Goal: Task Accomplishment & Management: Complete application form

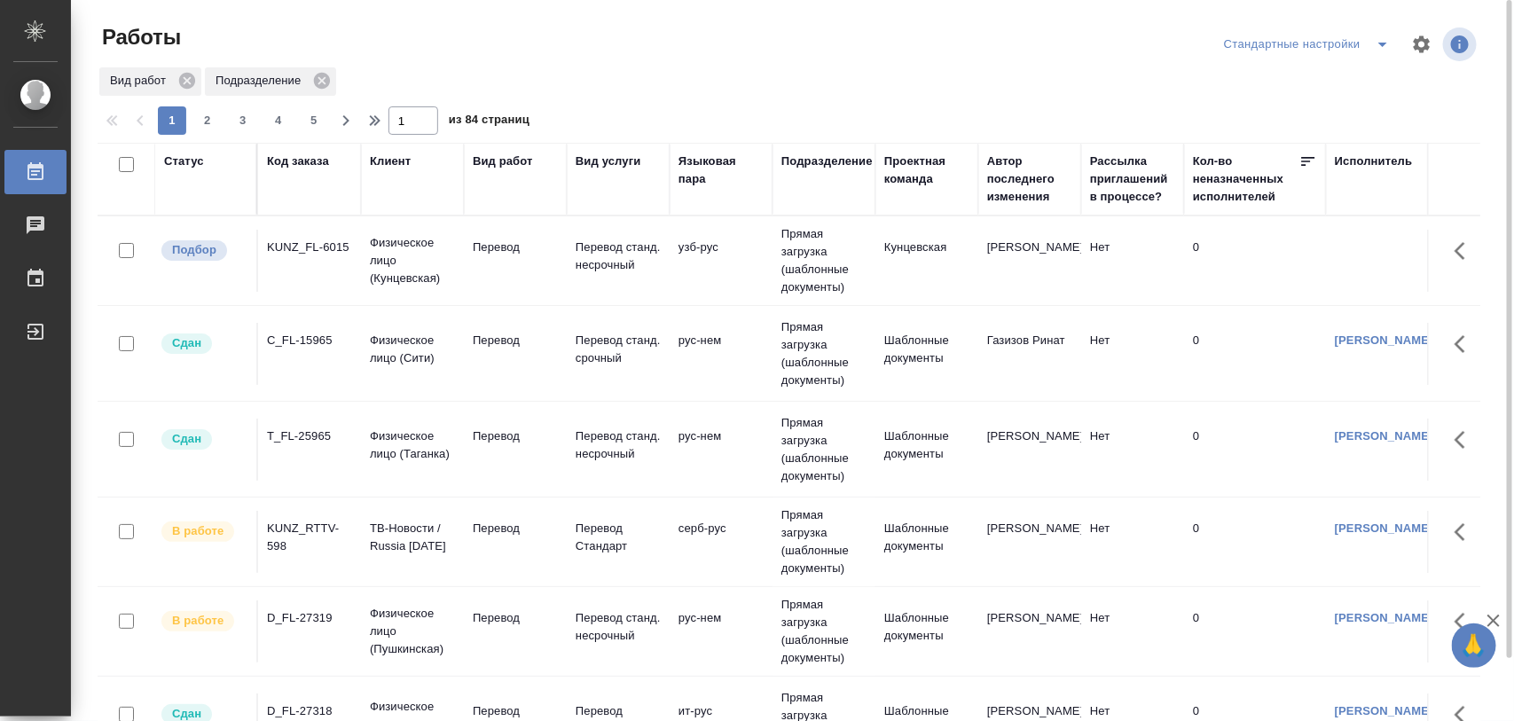
click at [1373, 43] on icon "split button" at bounding box center [1382, 44] width 21 height 21
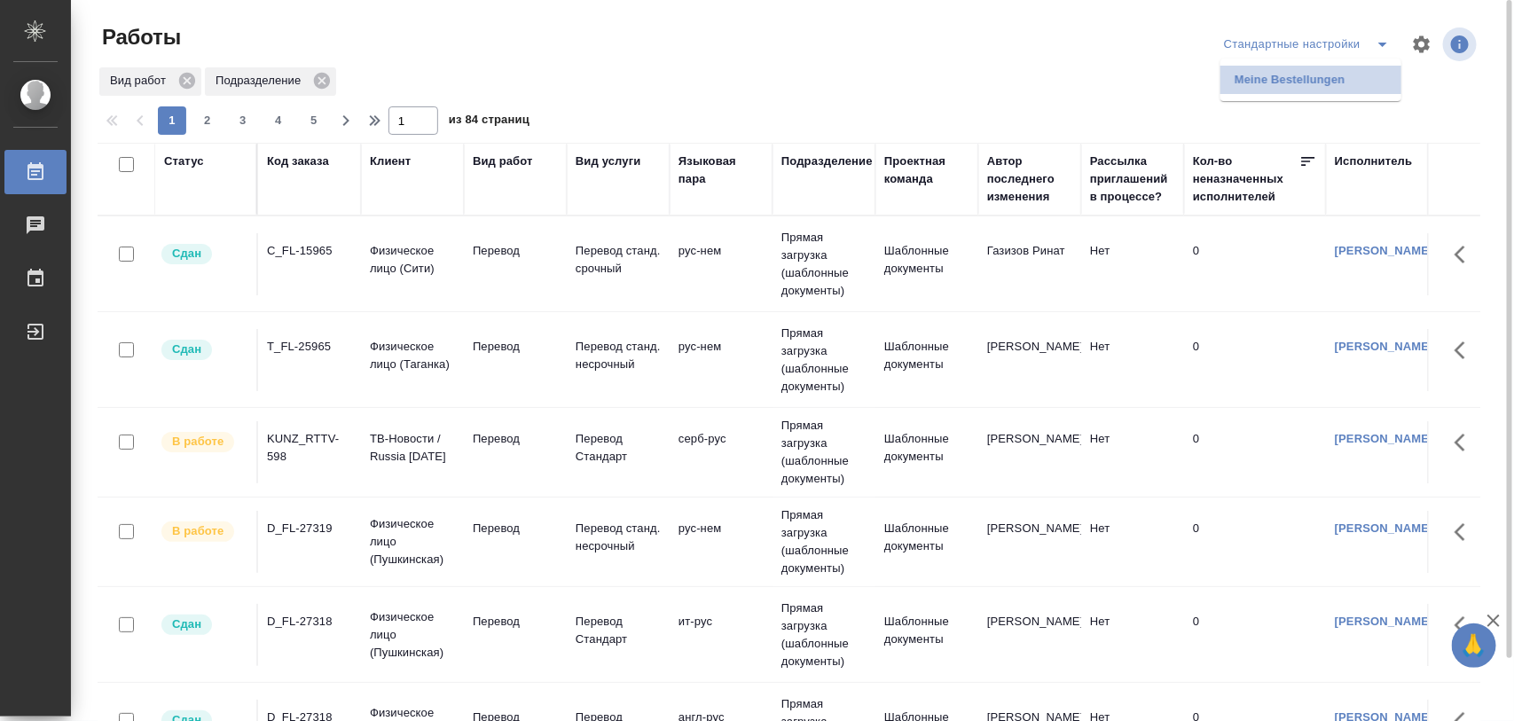
click at [1332, 80] on li "Meine Bestellungen" at bounding box center [1311, 80] width 181 height 28
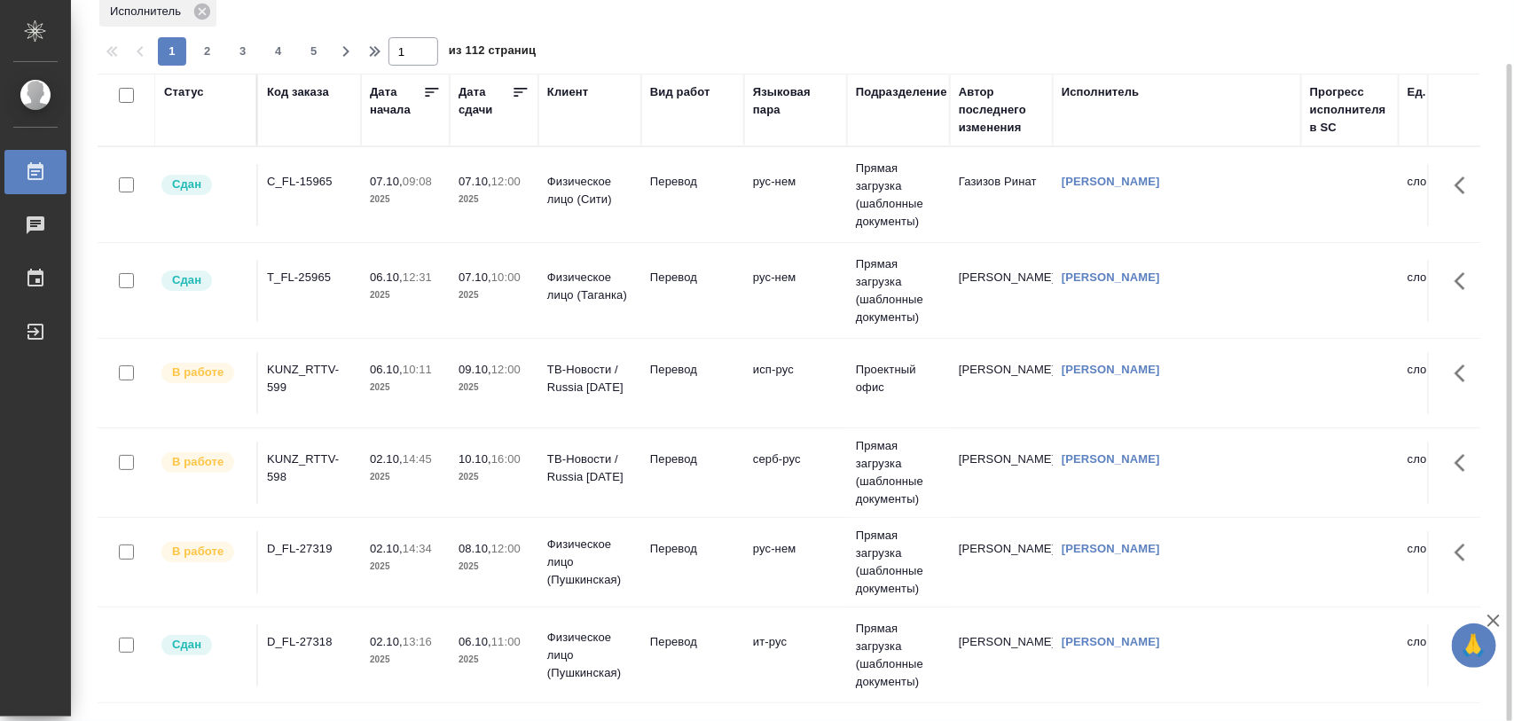
click at [289, 180] on div "C_FL-15965" at bounding box center [309, 182] width 85 height 18
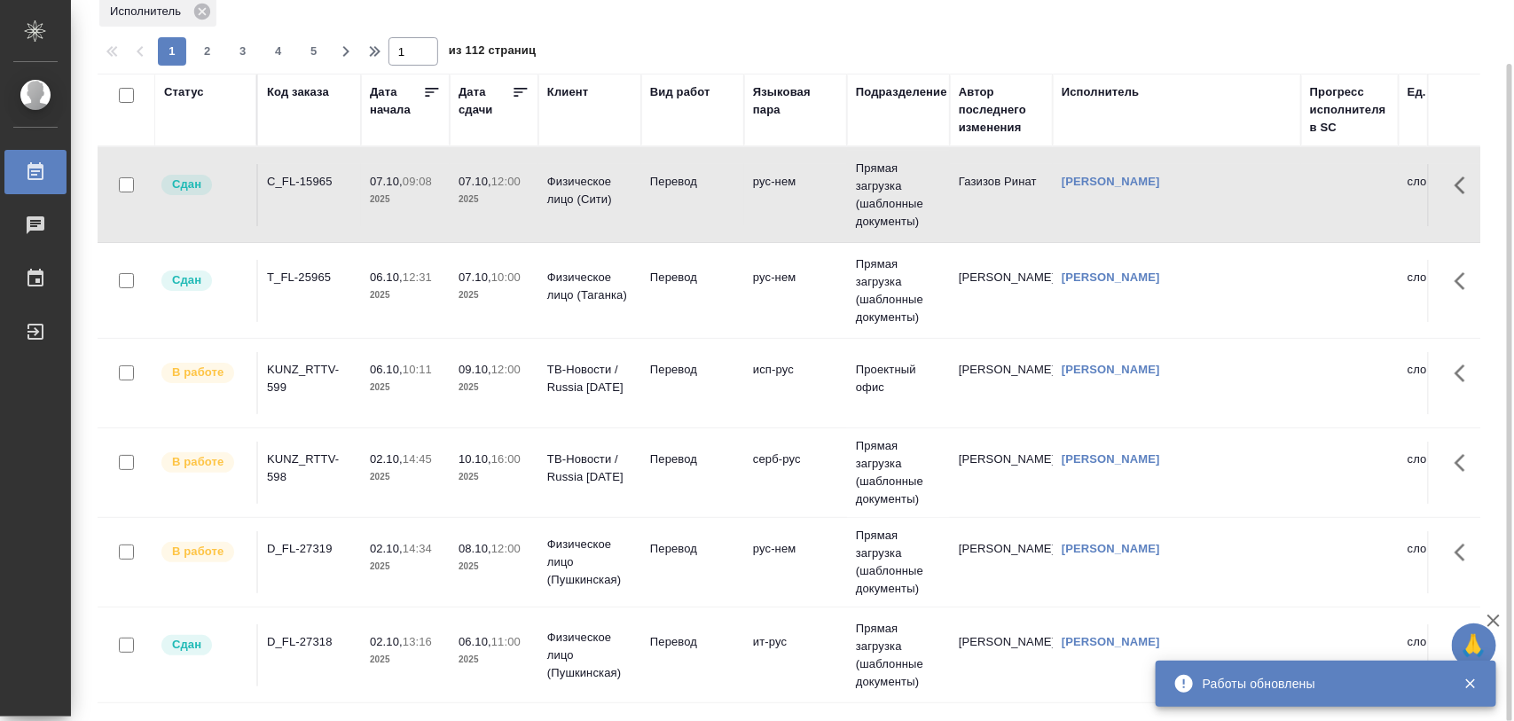
click at [325, 276] on div "T_FL-25965" at bounding box center [309, 278] width 85 height 18
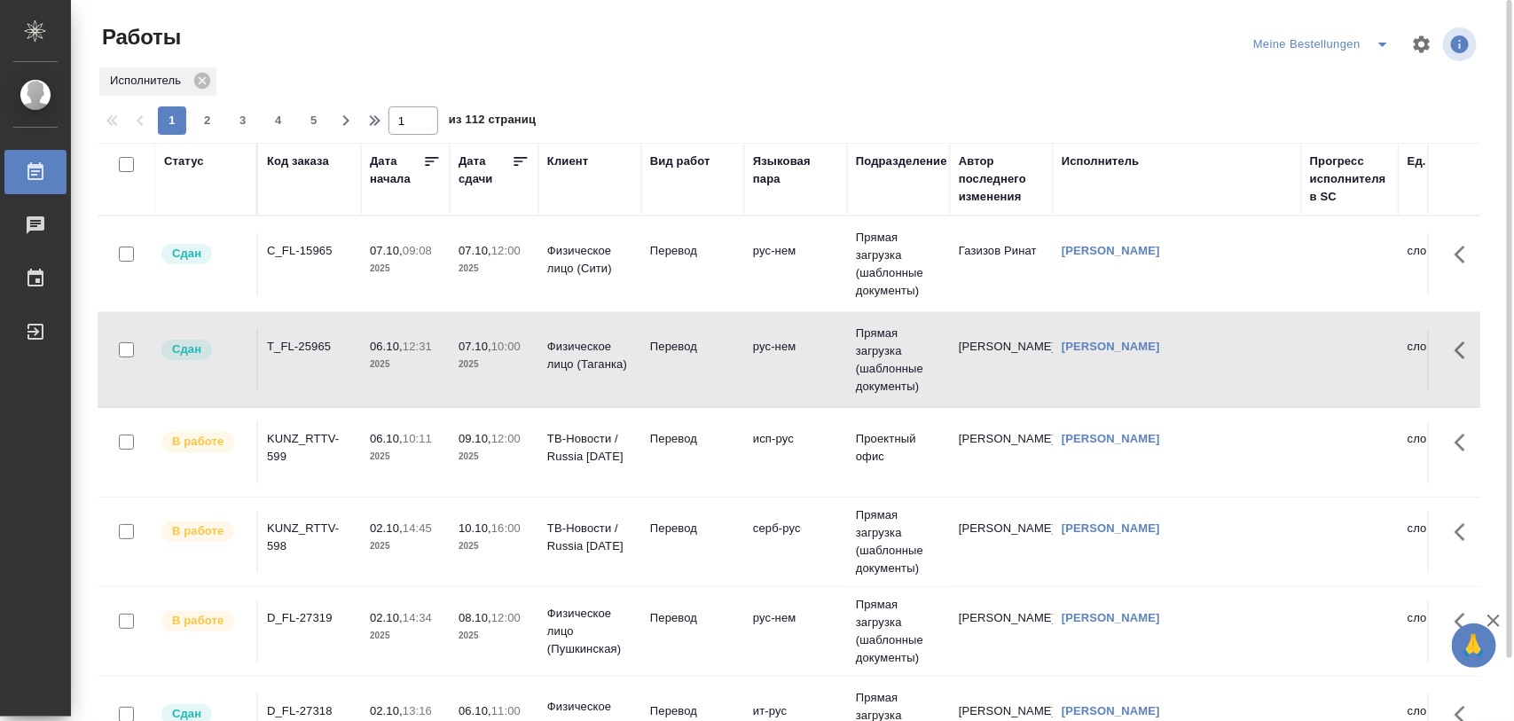
click at [1380, 49] on icon "split button" at bounding box center [1382, 44] width 21 height 21
click at [1329, 78] on li "Стандартные настройки" at bounding box center [1325, 80] width 170 height 28
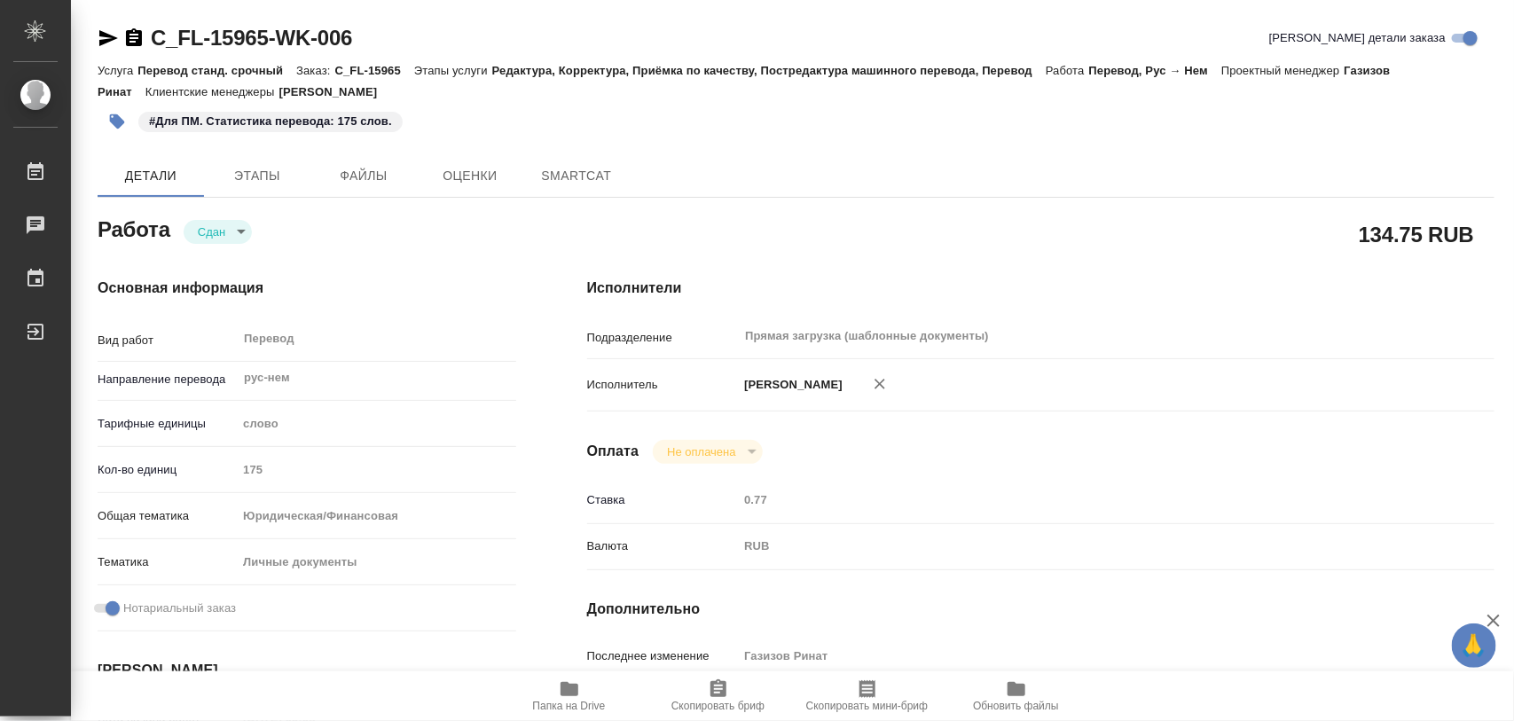
type textarea "x"
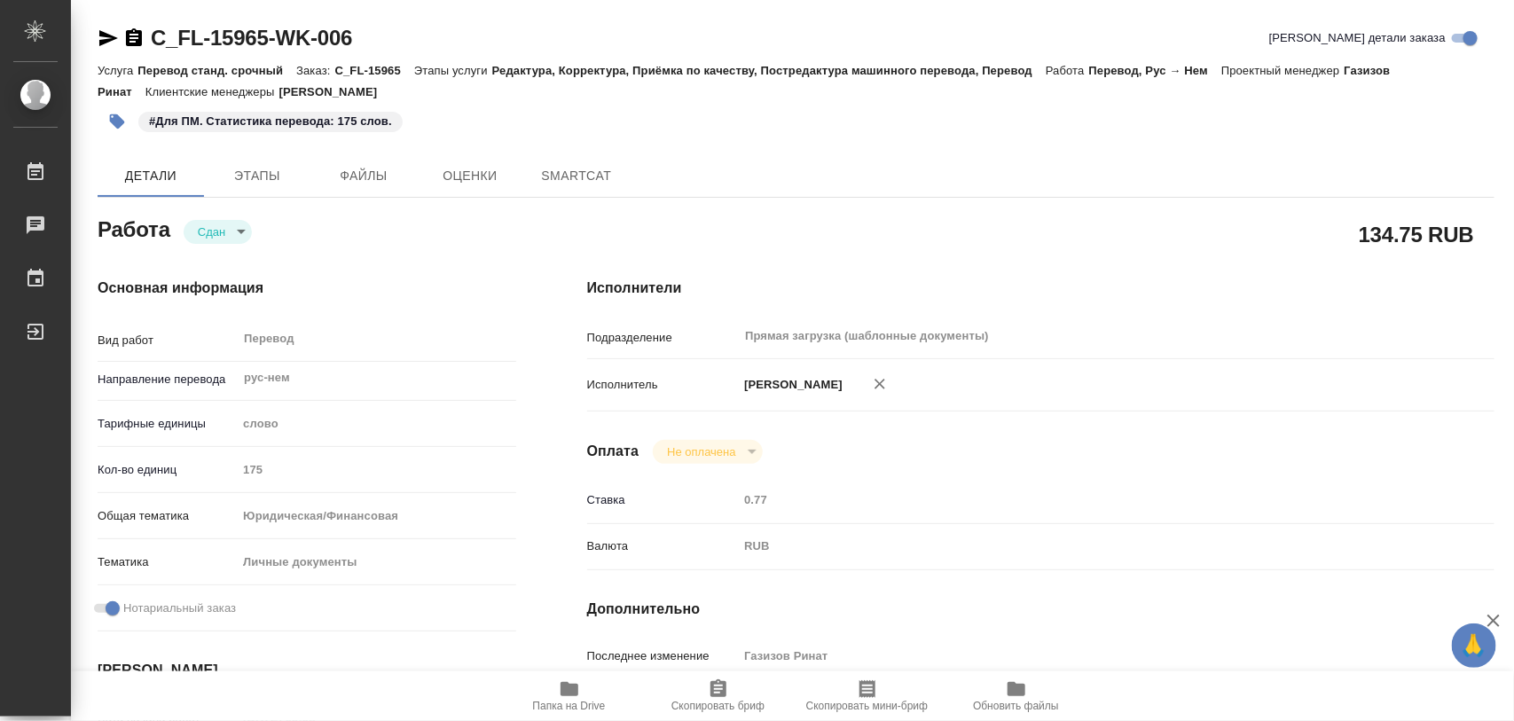
type textarea "x"
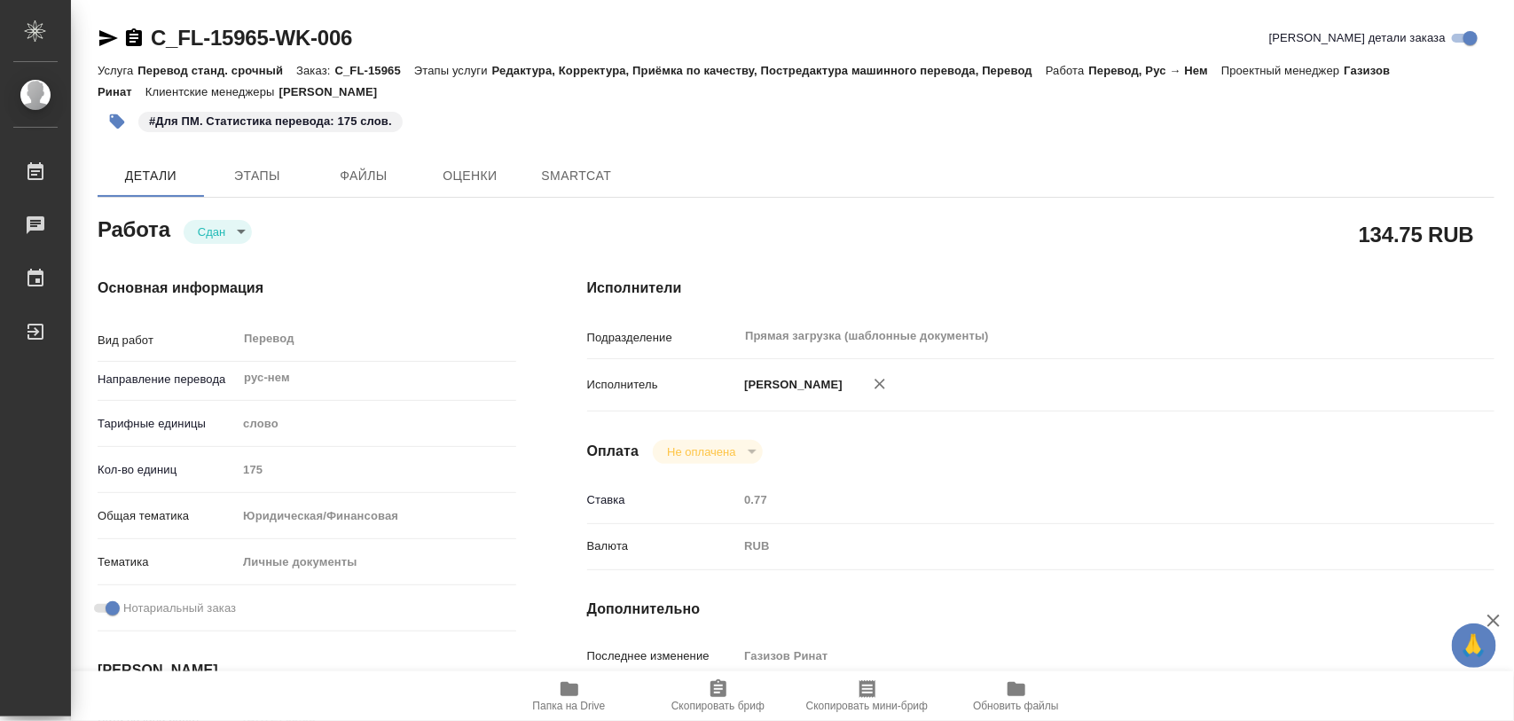
type textarea "x"
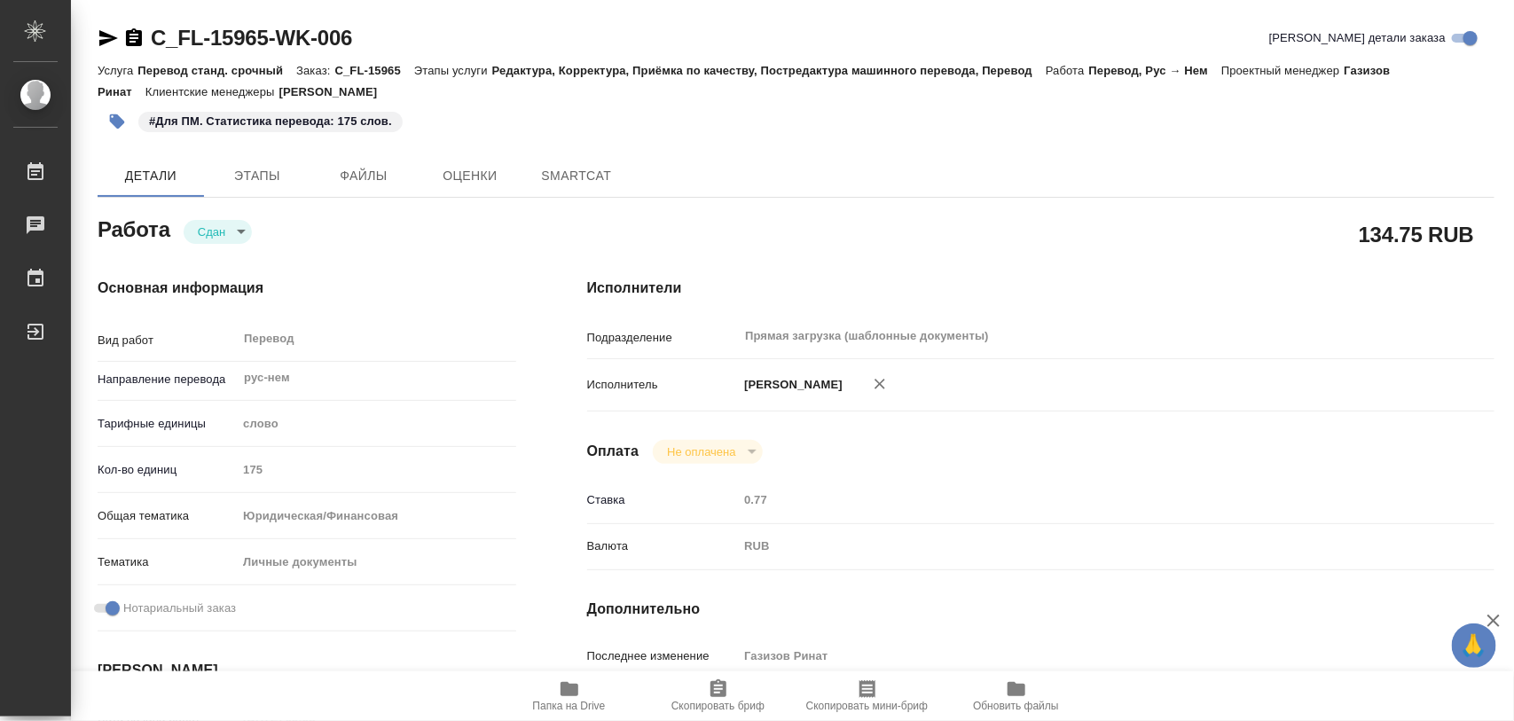
type textarea "x"
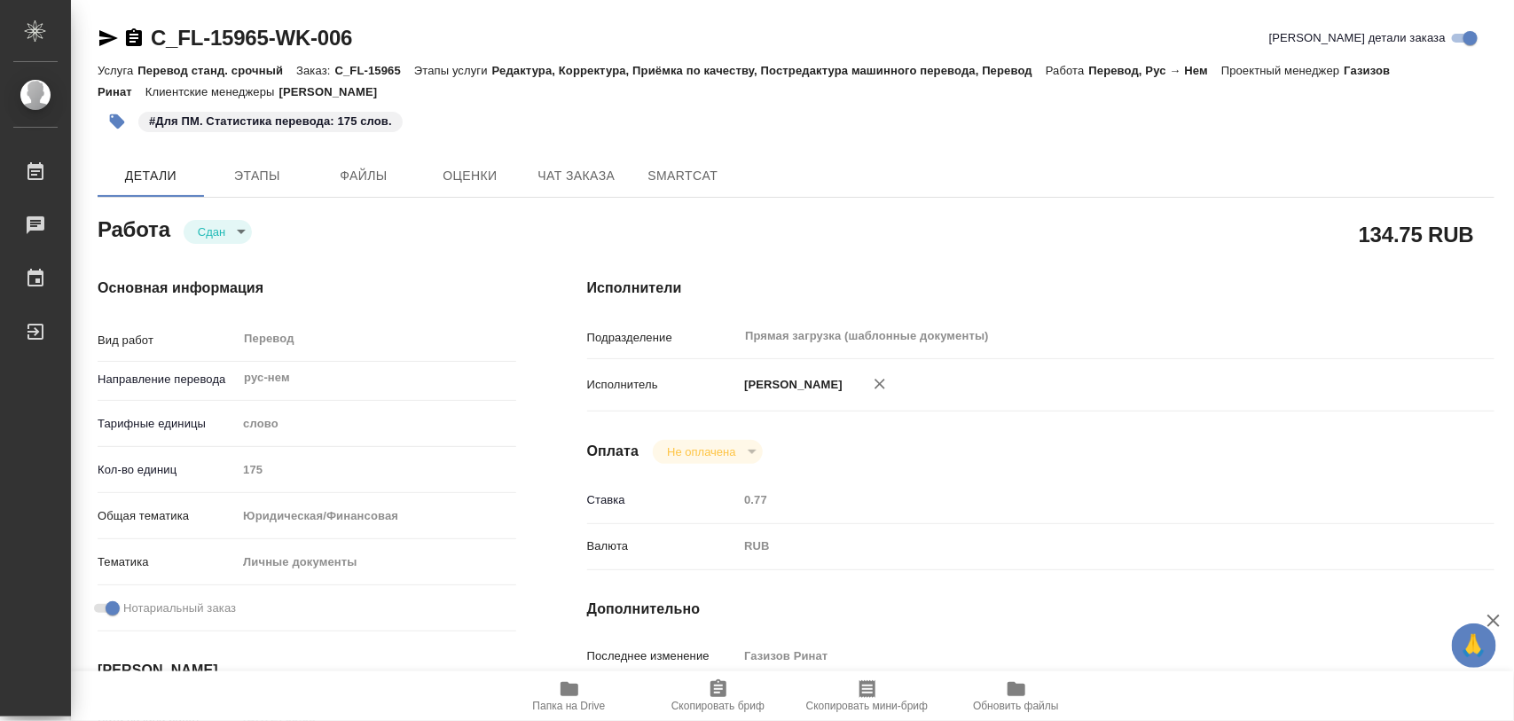
type textarea "x"
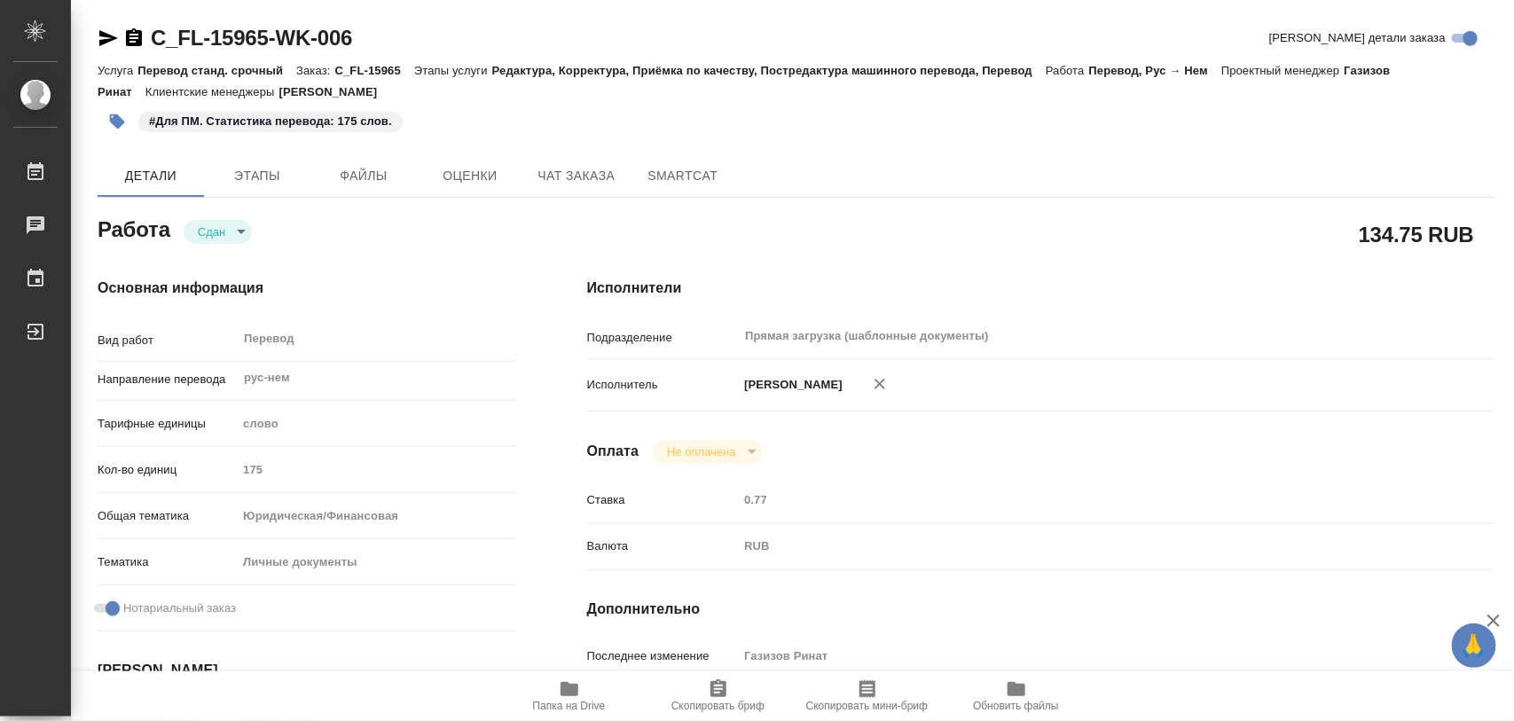
type textarea "x"
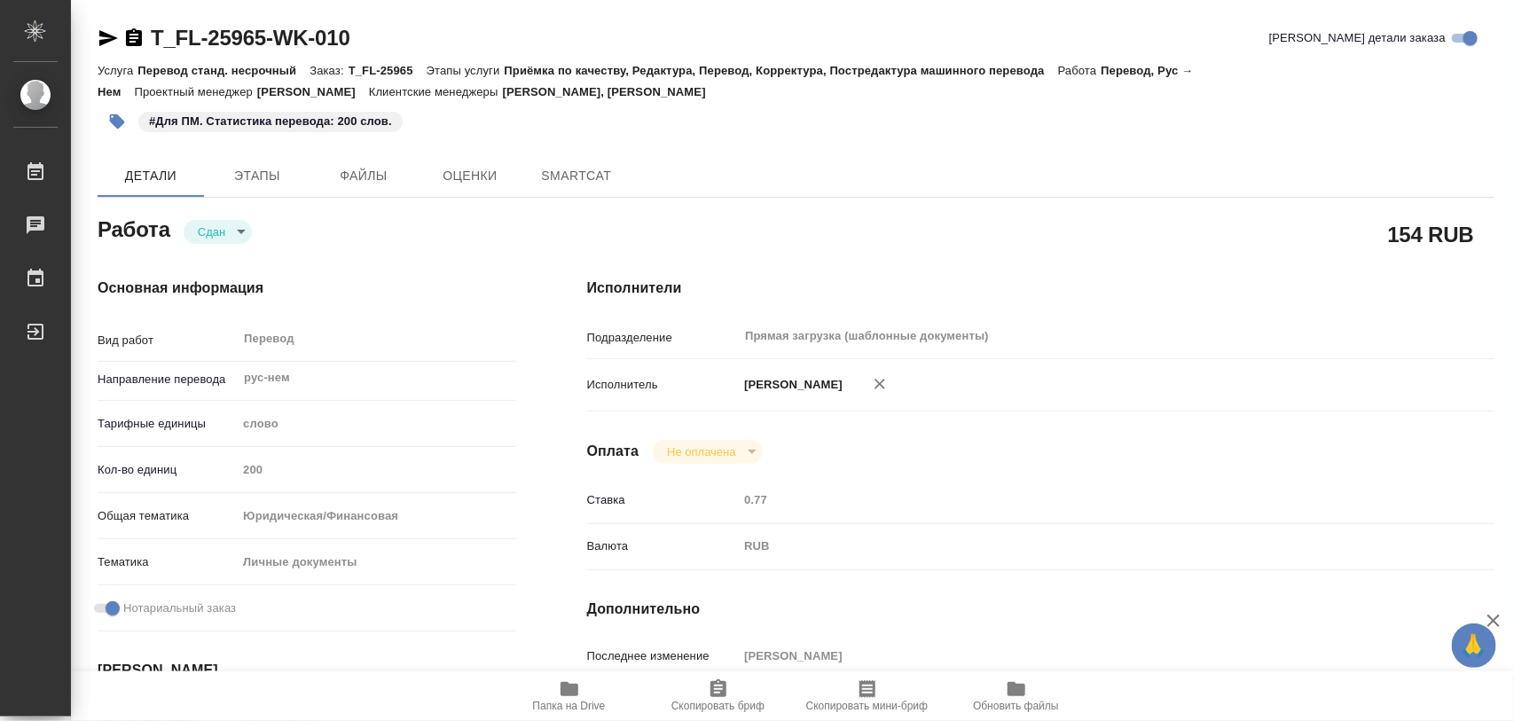
type textarea "x"
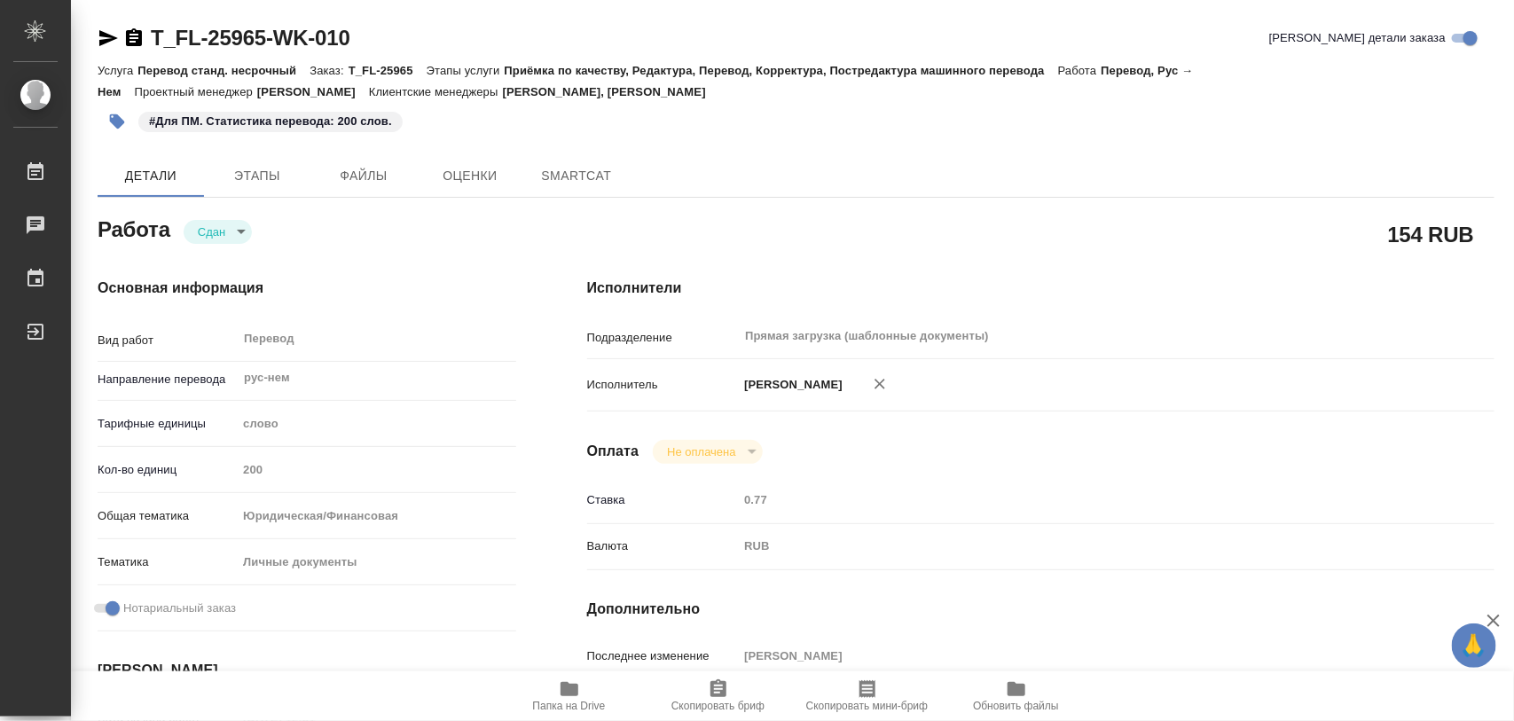
type textarea "x"
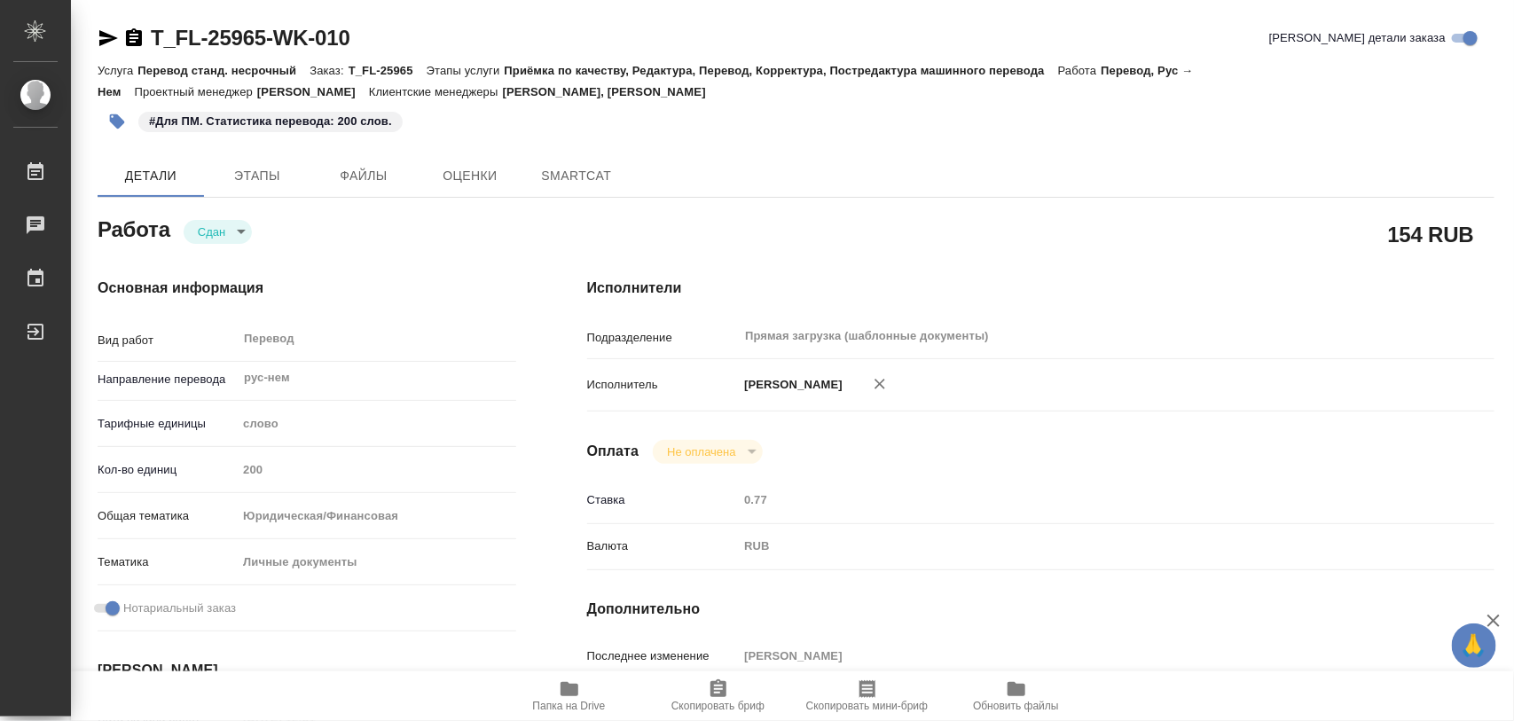
type textarea "x"
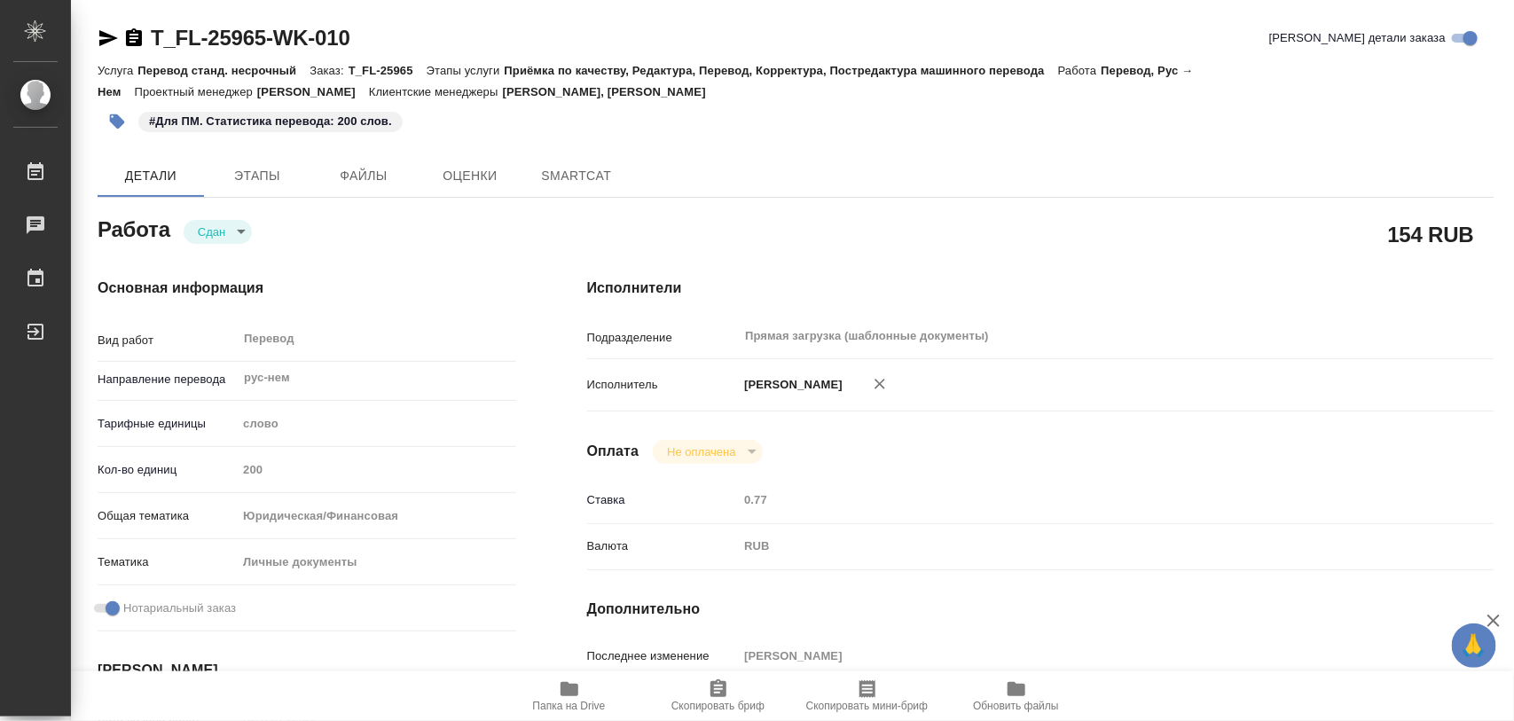
type textarea "x"
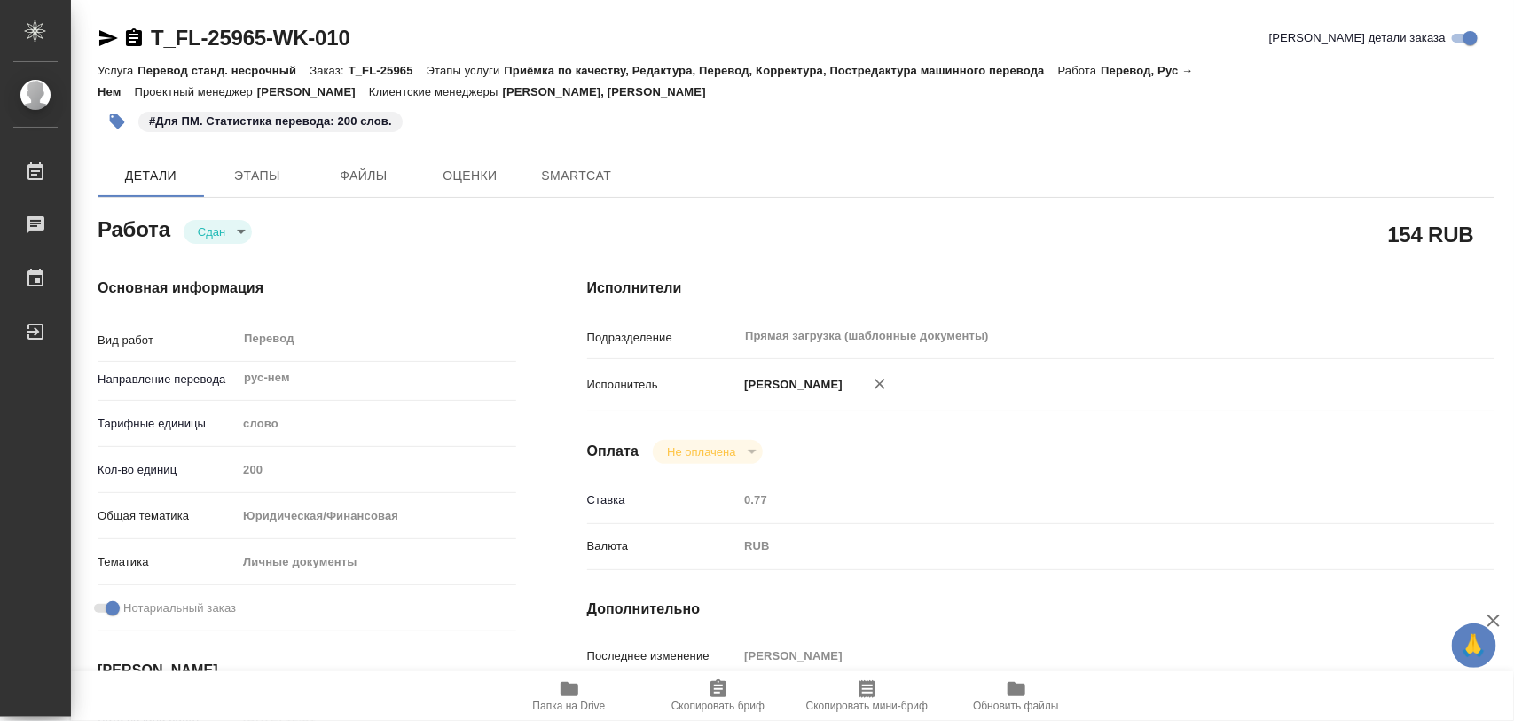
type textarea "x"
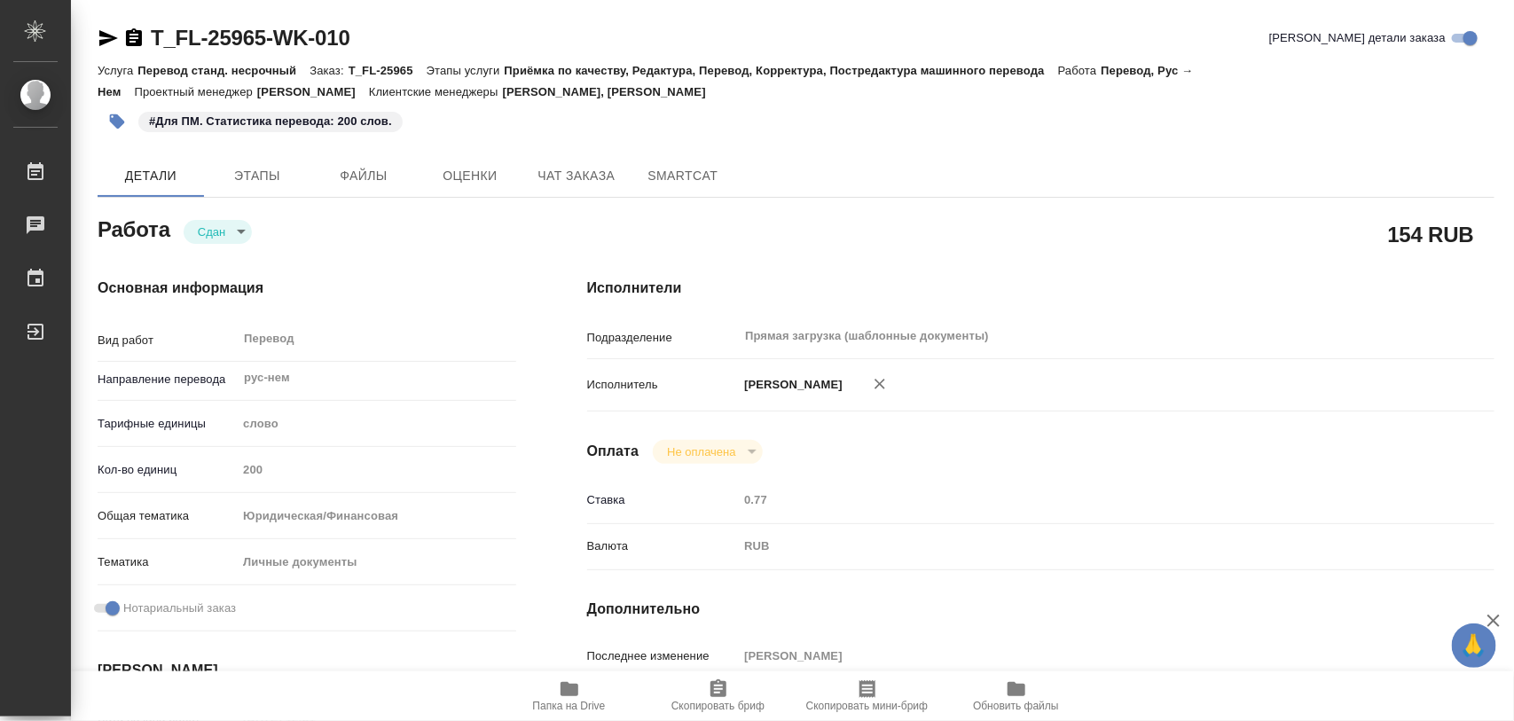
type textarea "x"
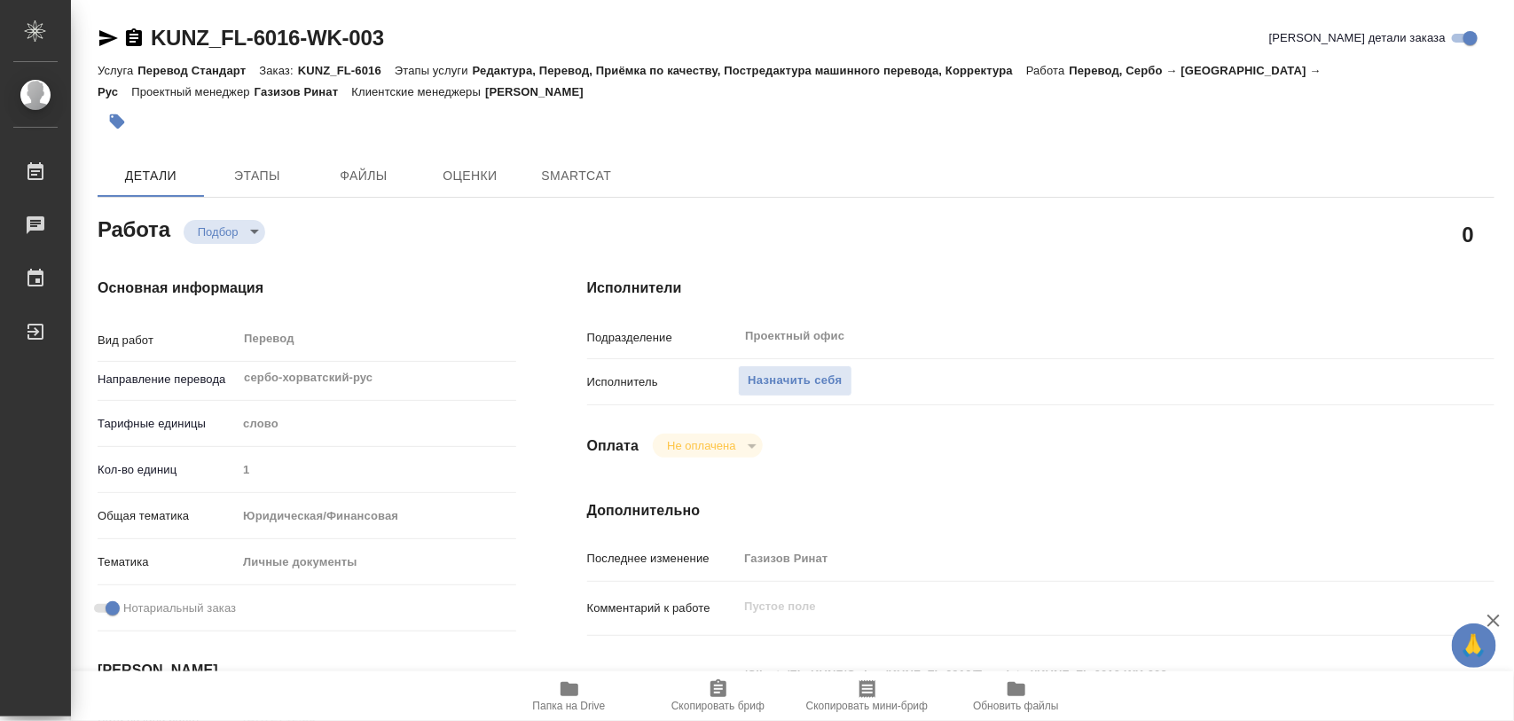
type textarea "x"
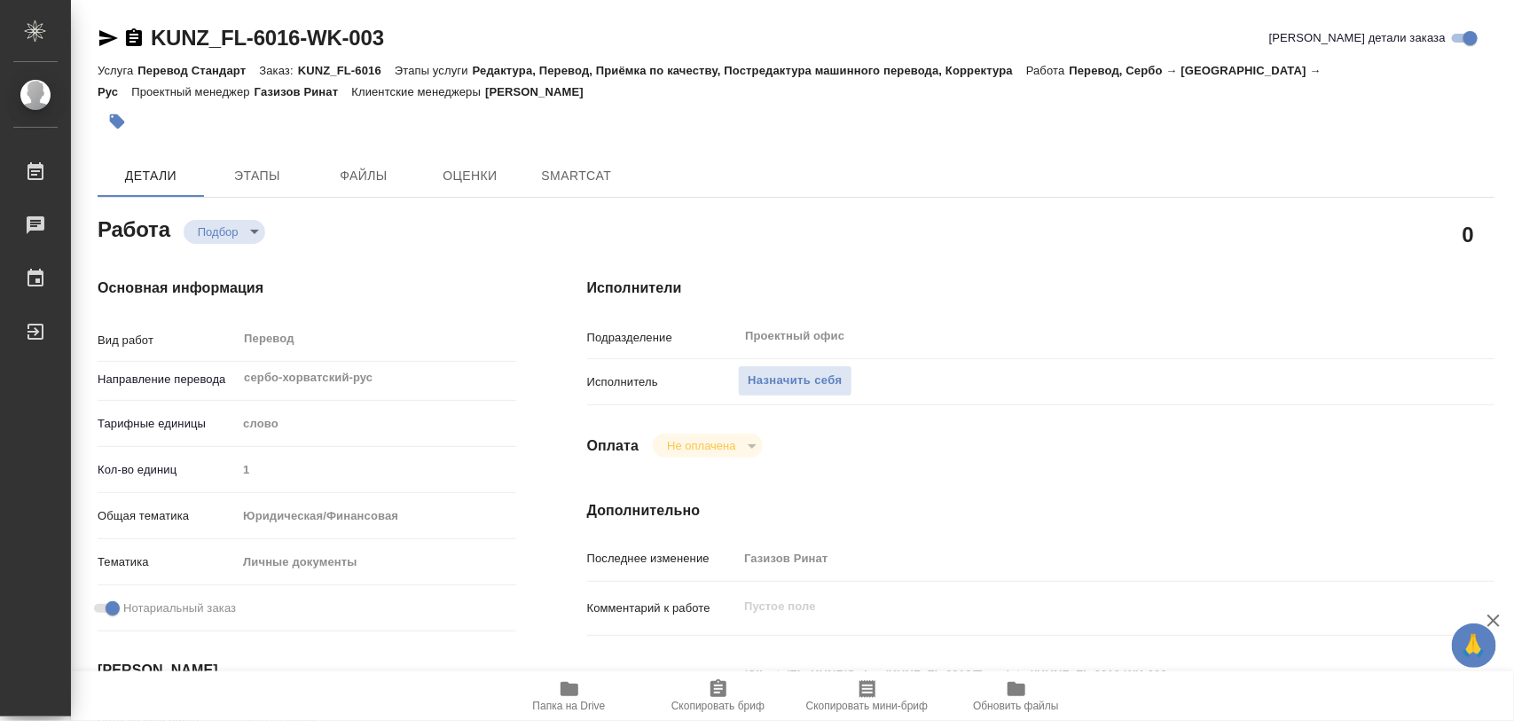
type textarea "x"
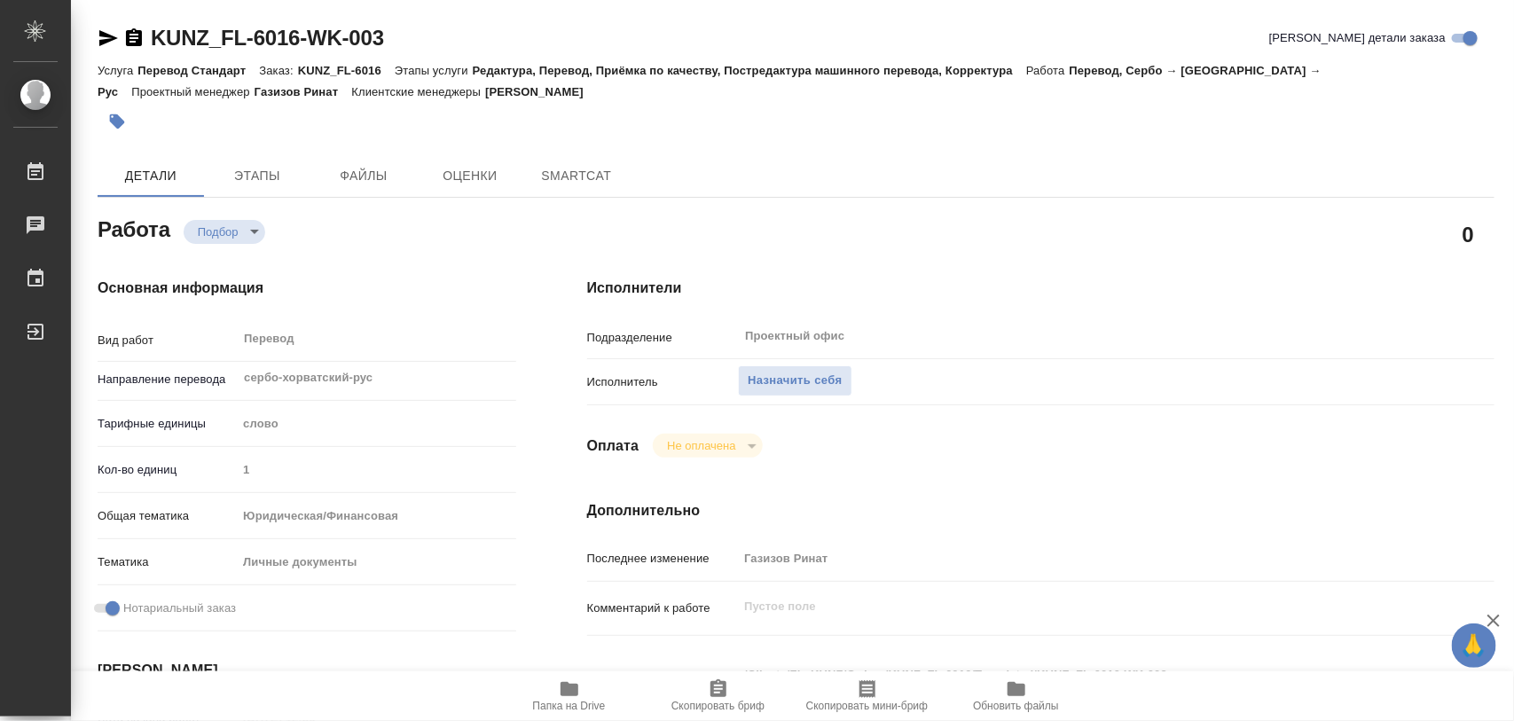
type textarea "x"
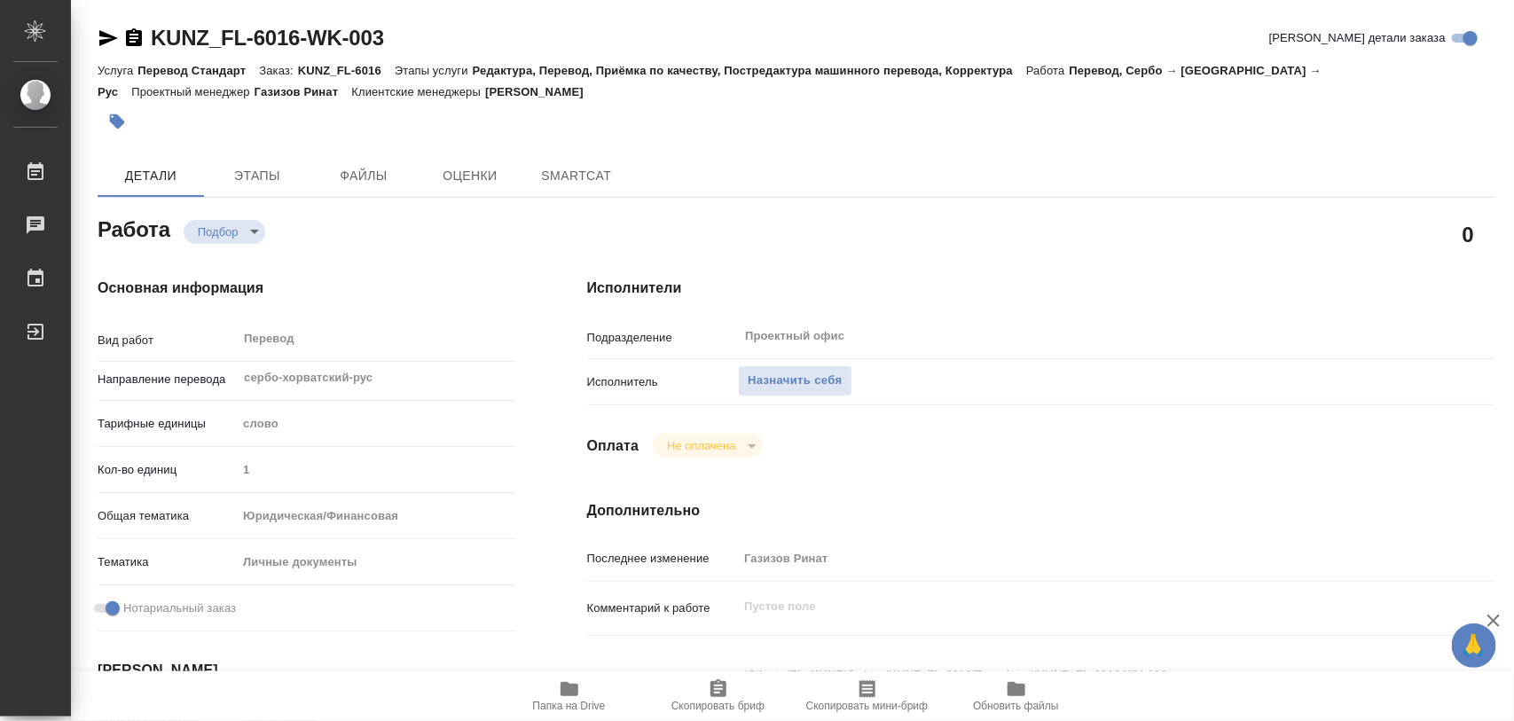
type textarea "x"
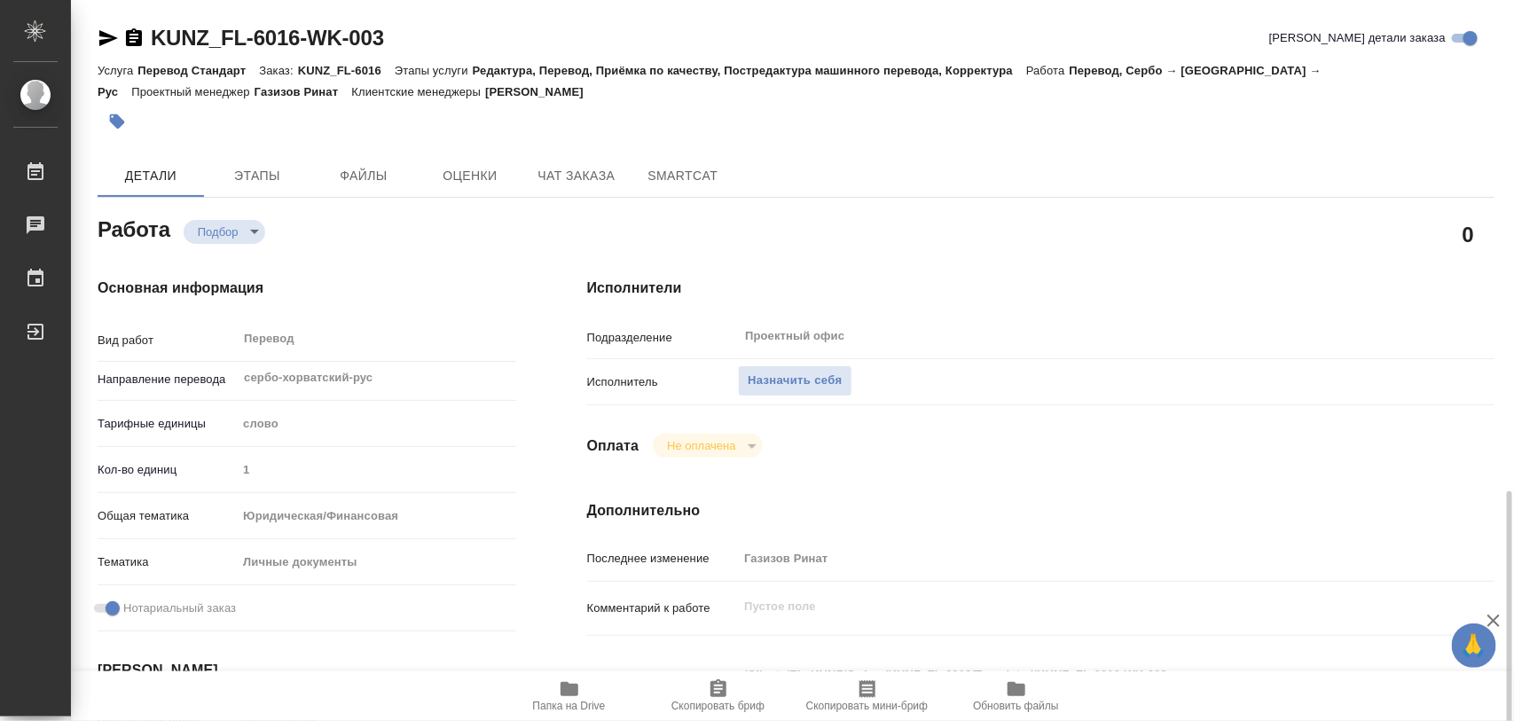
scroll to position [333, 0]
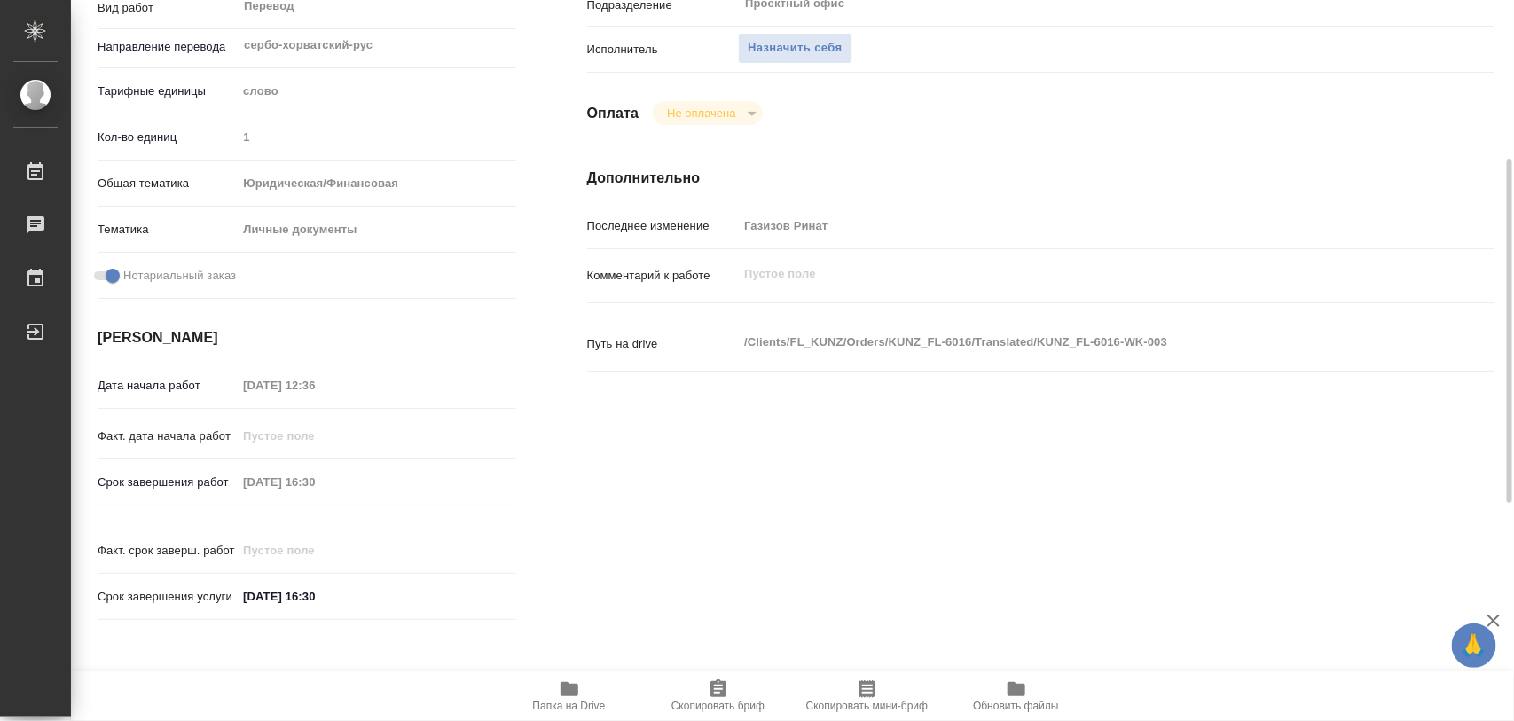
type textarea "x"
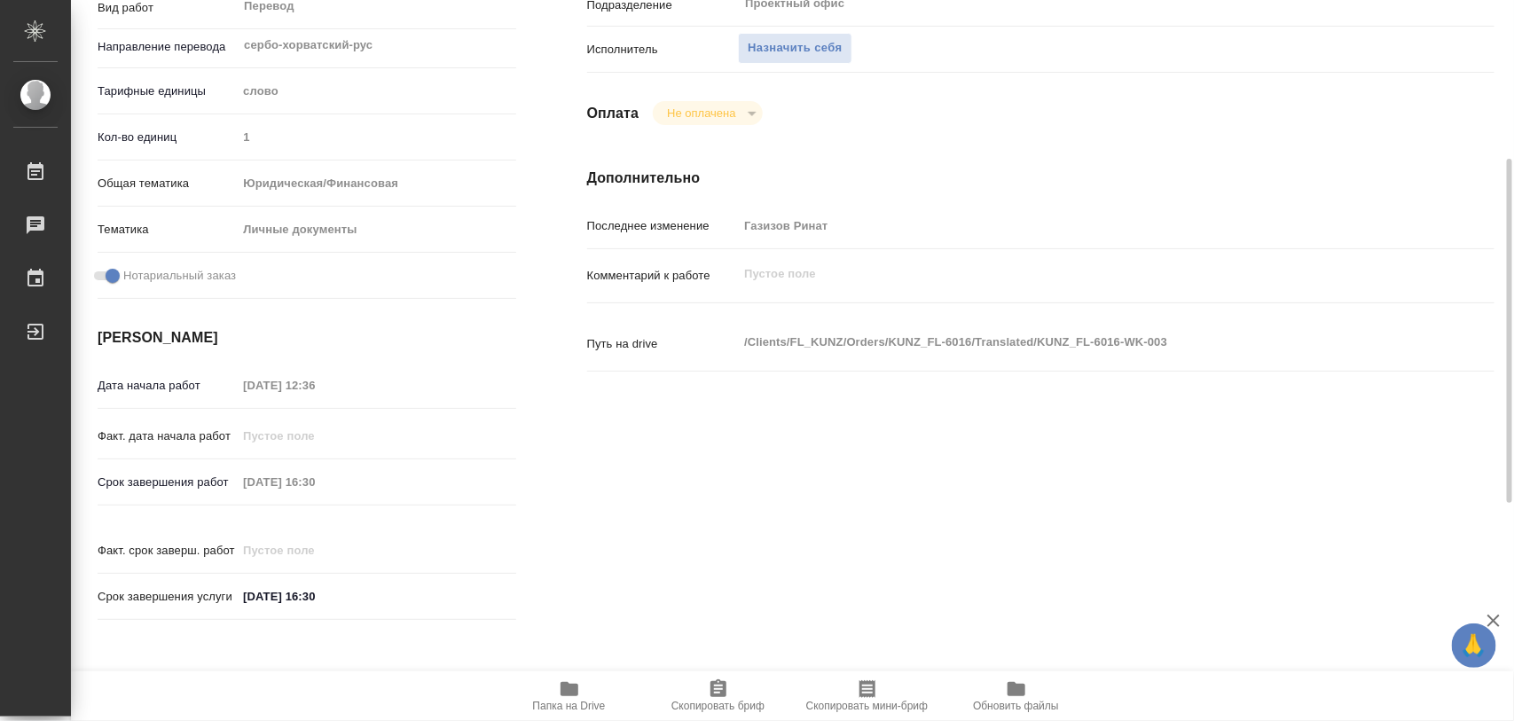
scroll to position [0, 0]
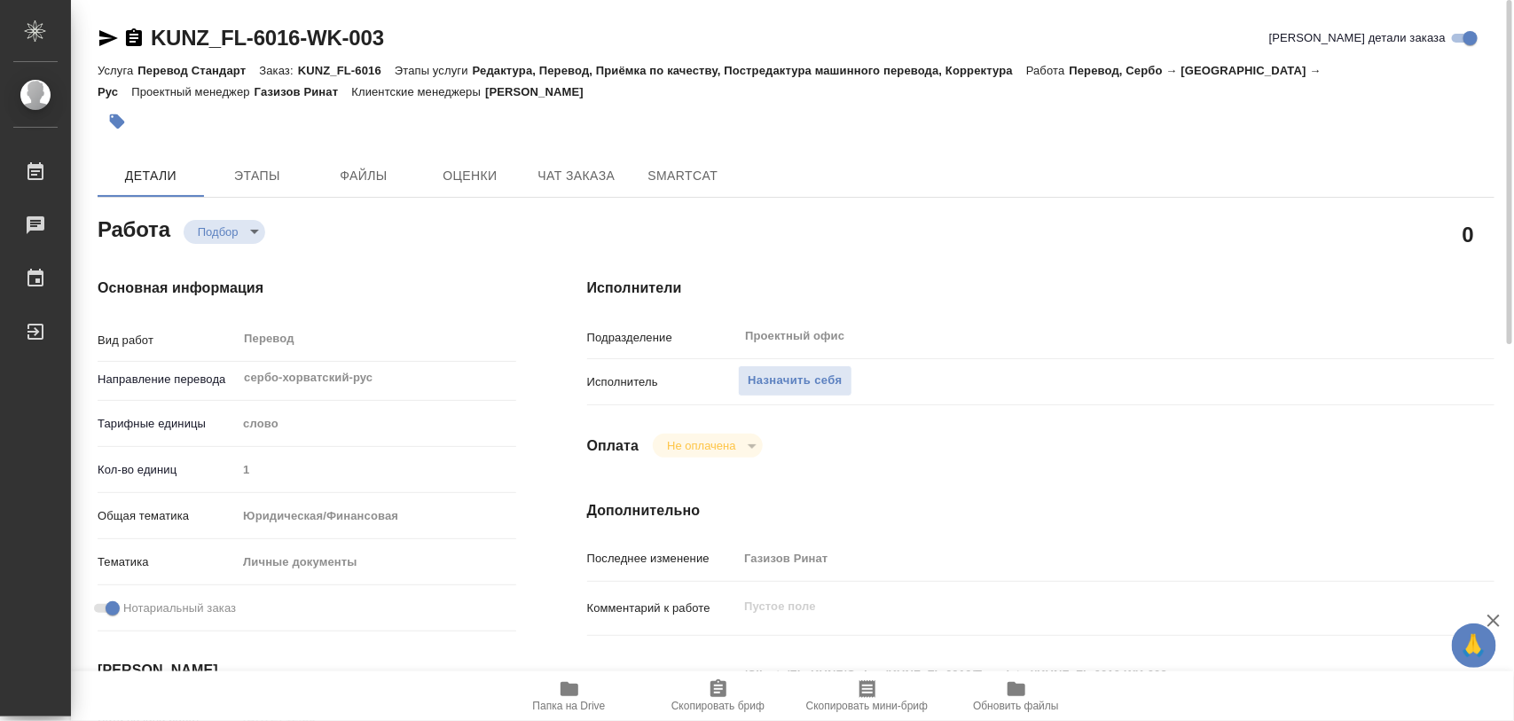
type textarea "x"
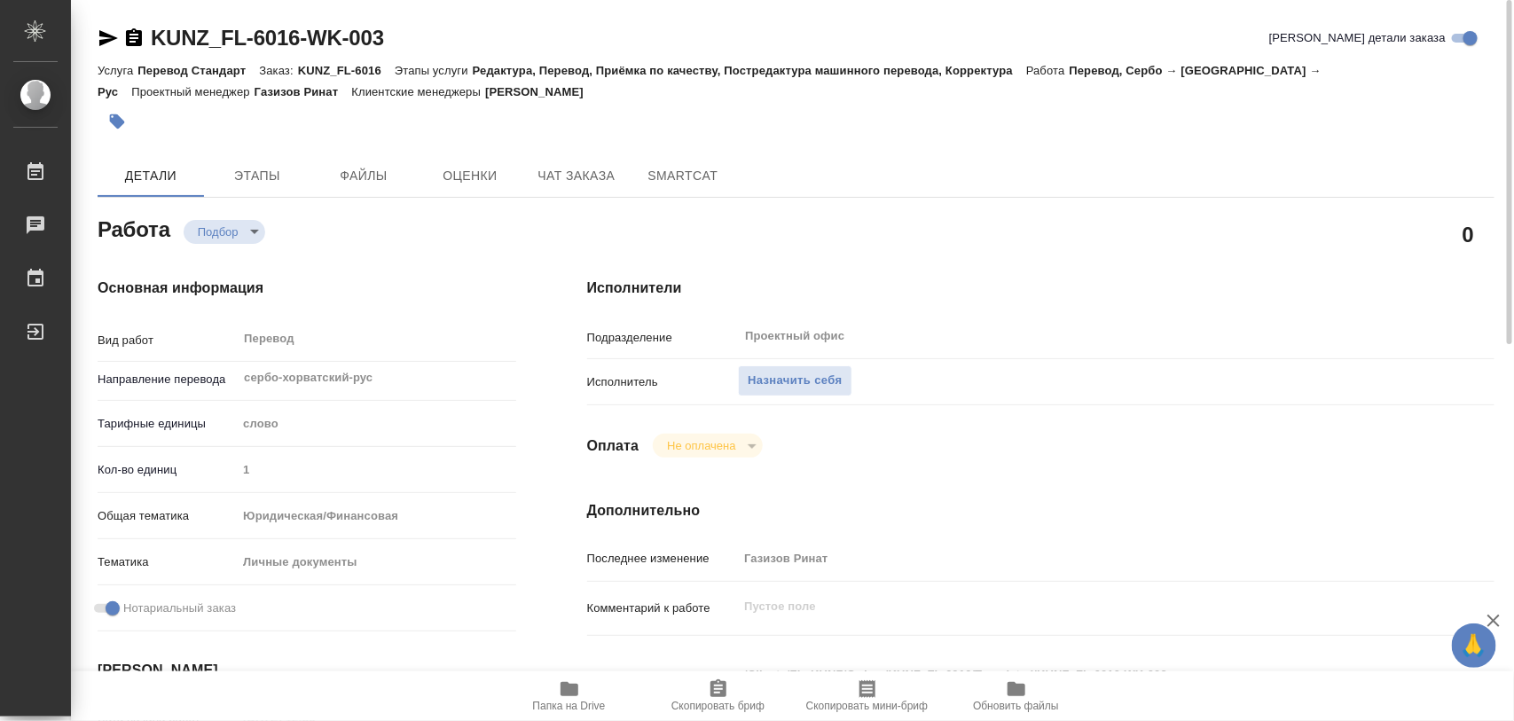
scroll to position [333, 0]
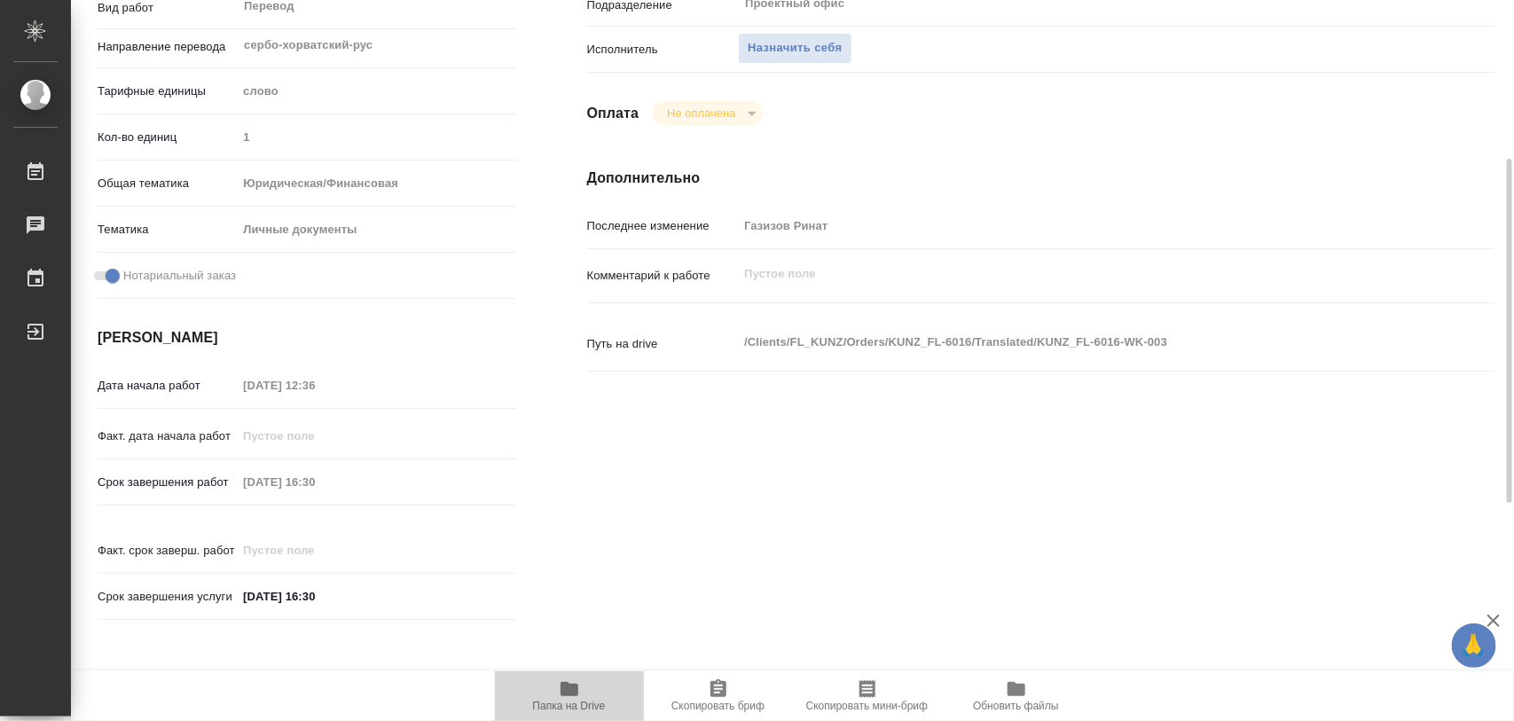
click at [579, 688] on span "Папка на Drive" at bounding box center [570, 696] width 128 height 34
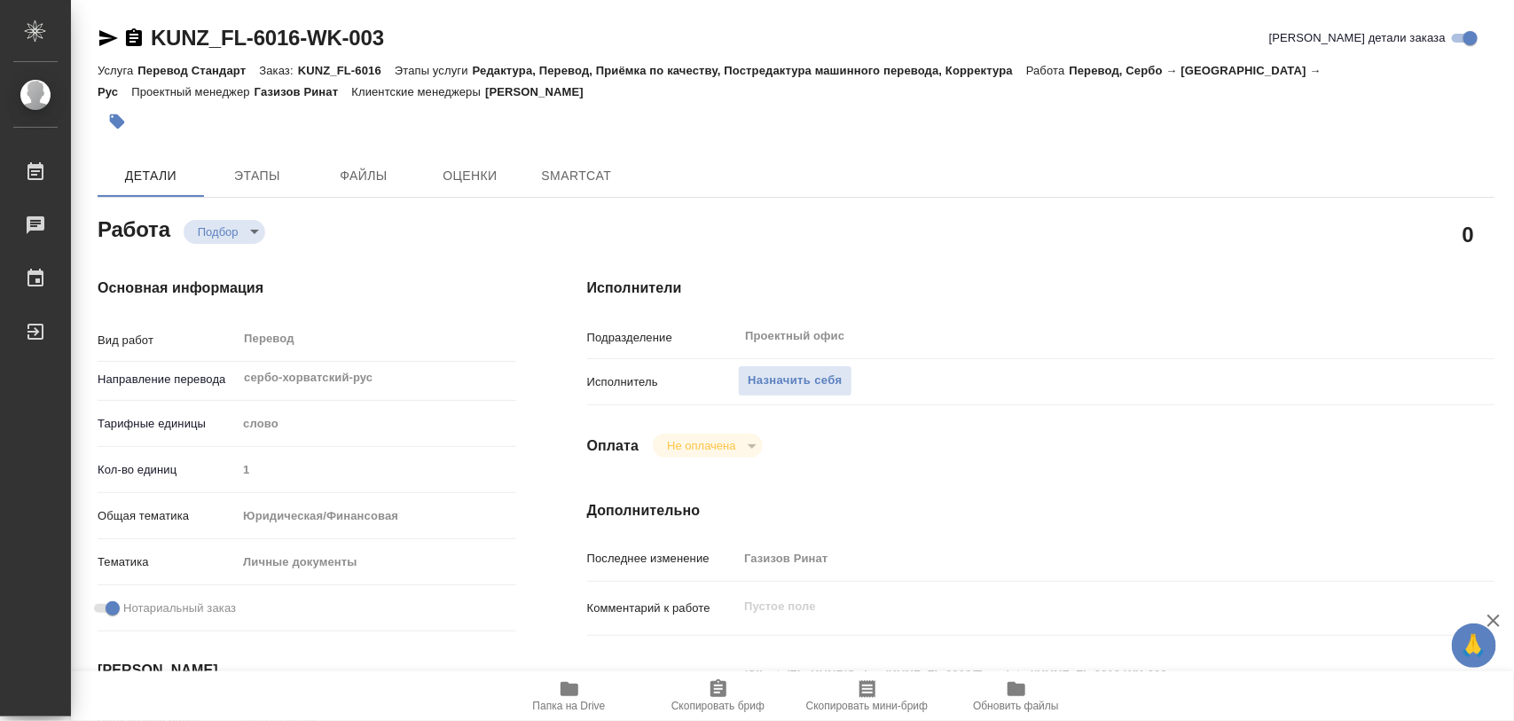
type textarea "x"
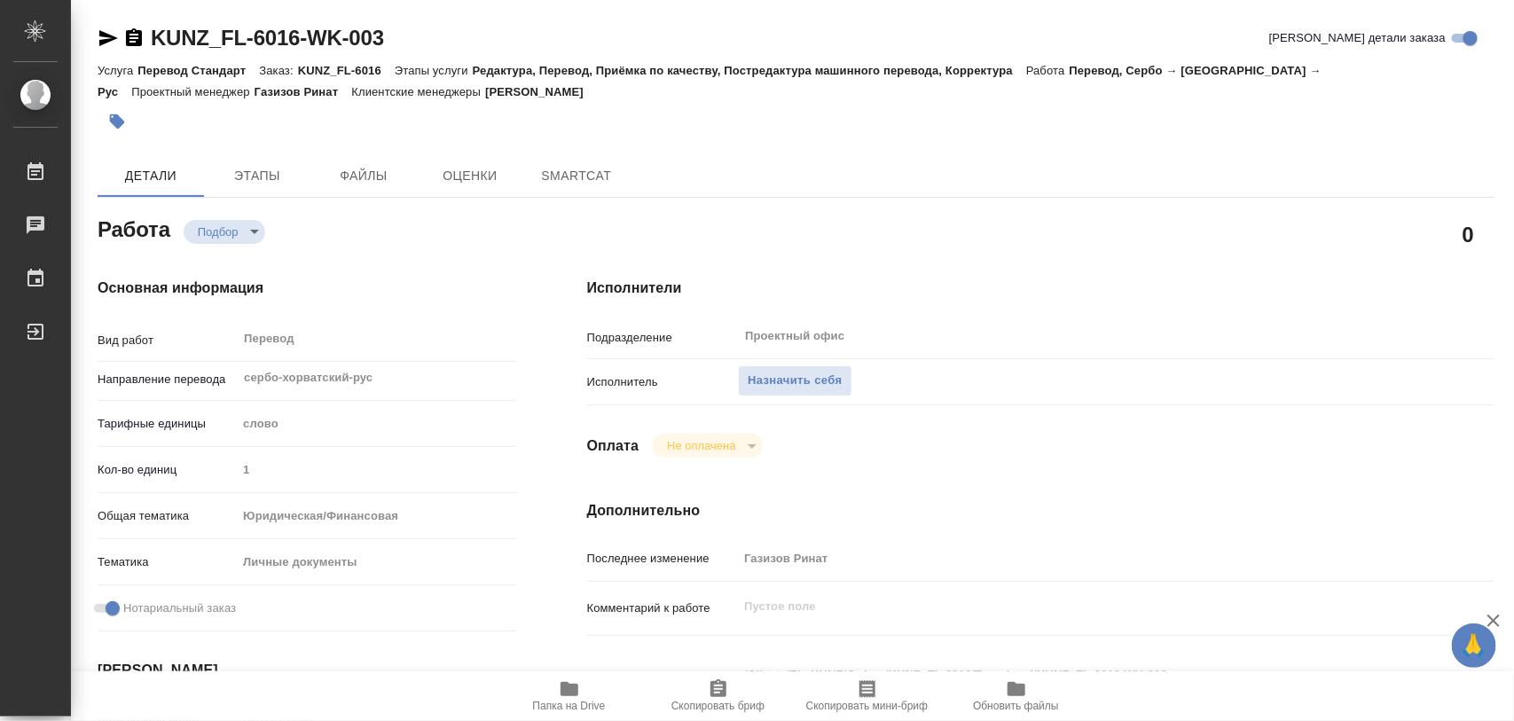
type textarea "x"
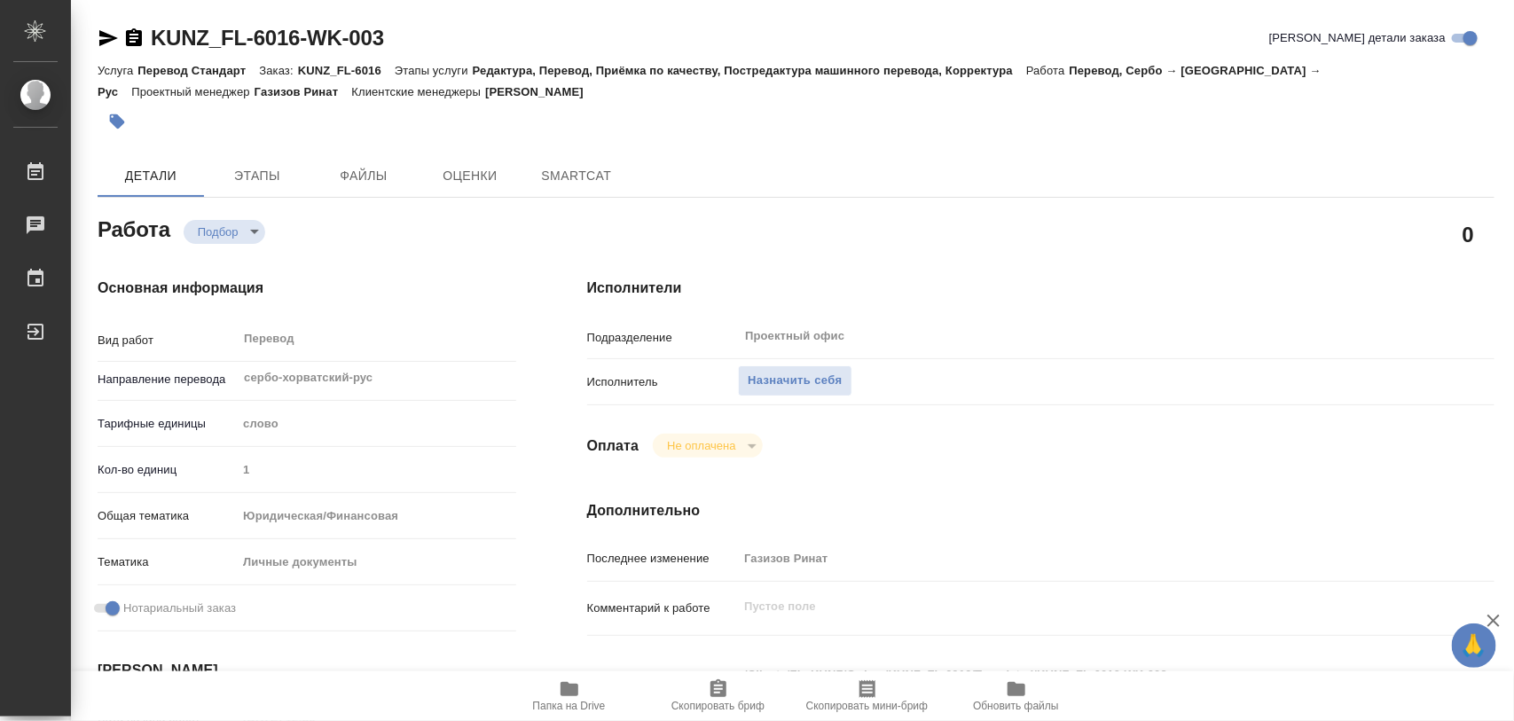
type textarea "x"
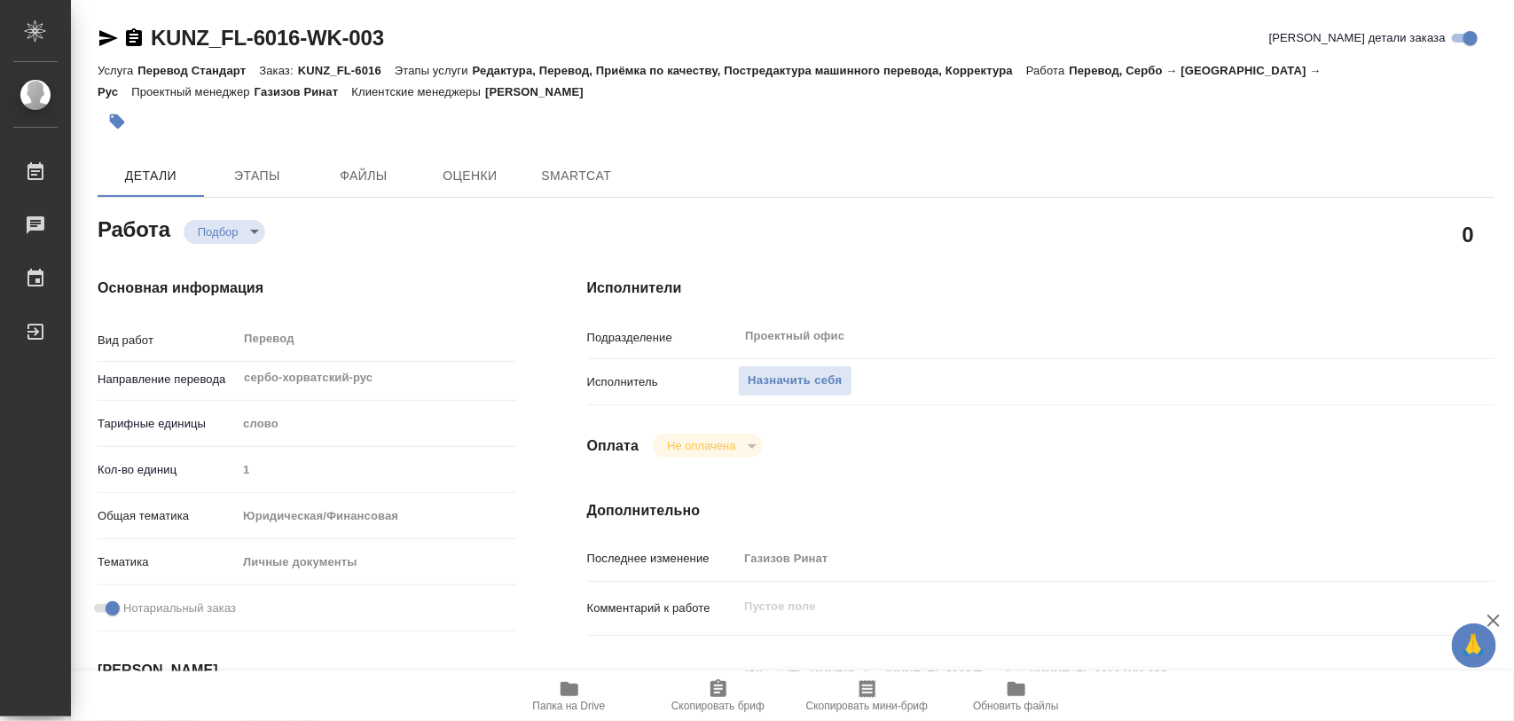
type textarea "x"
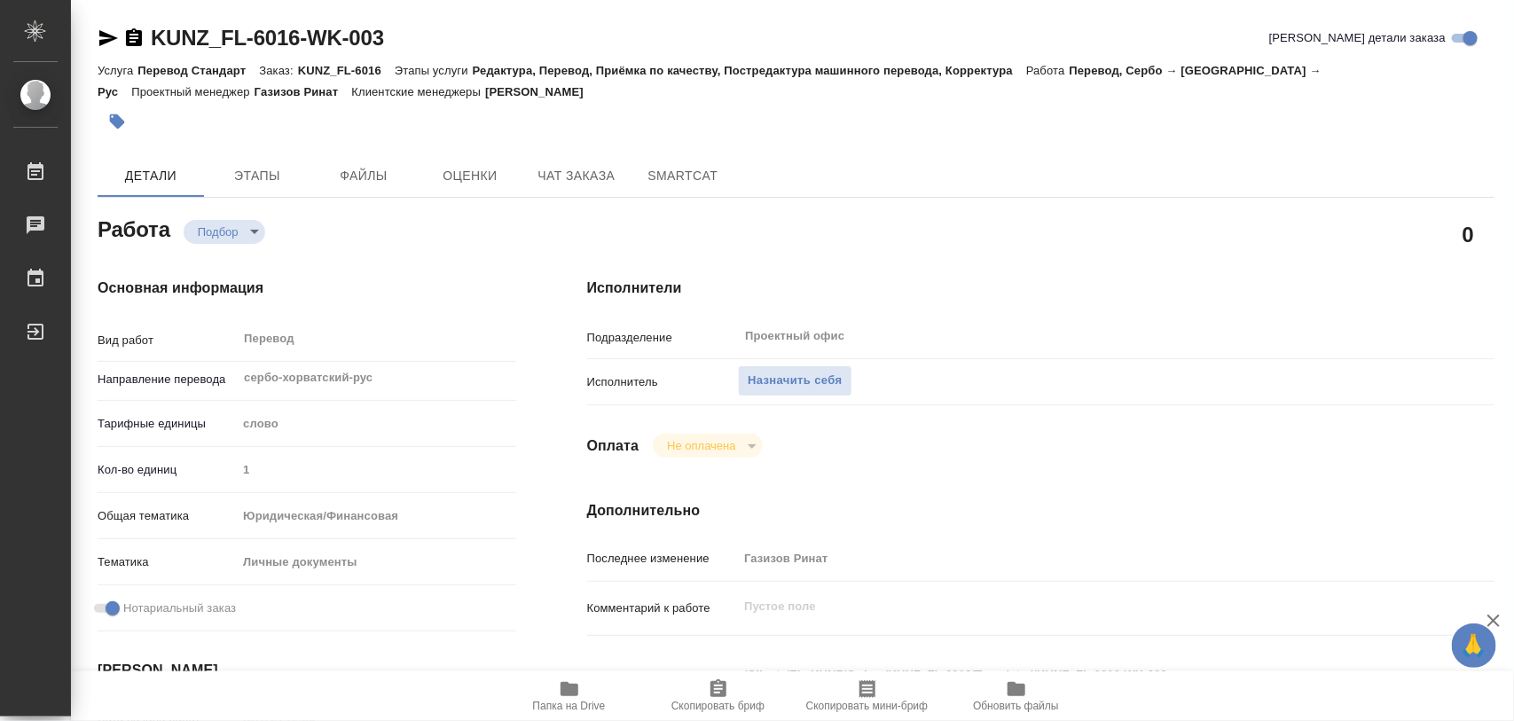
type textarea "x"
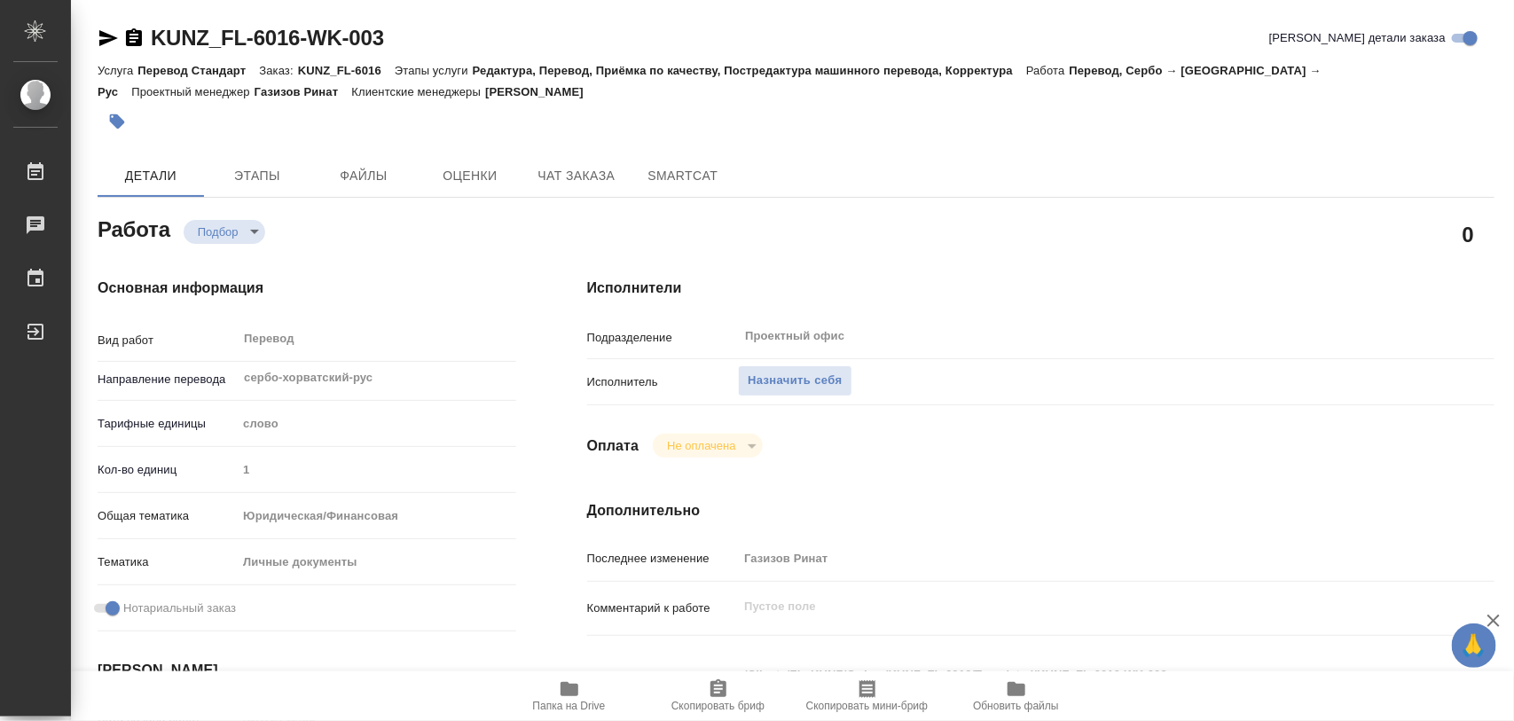
type textarea "x"
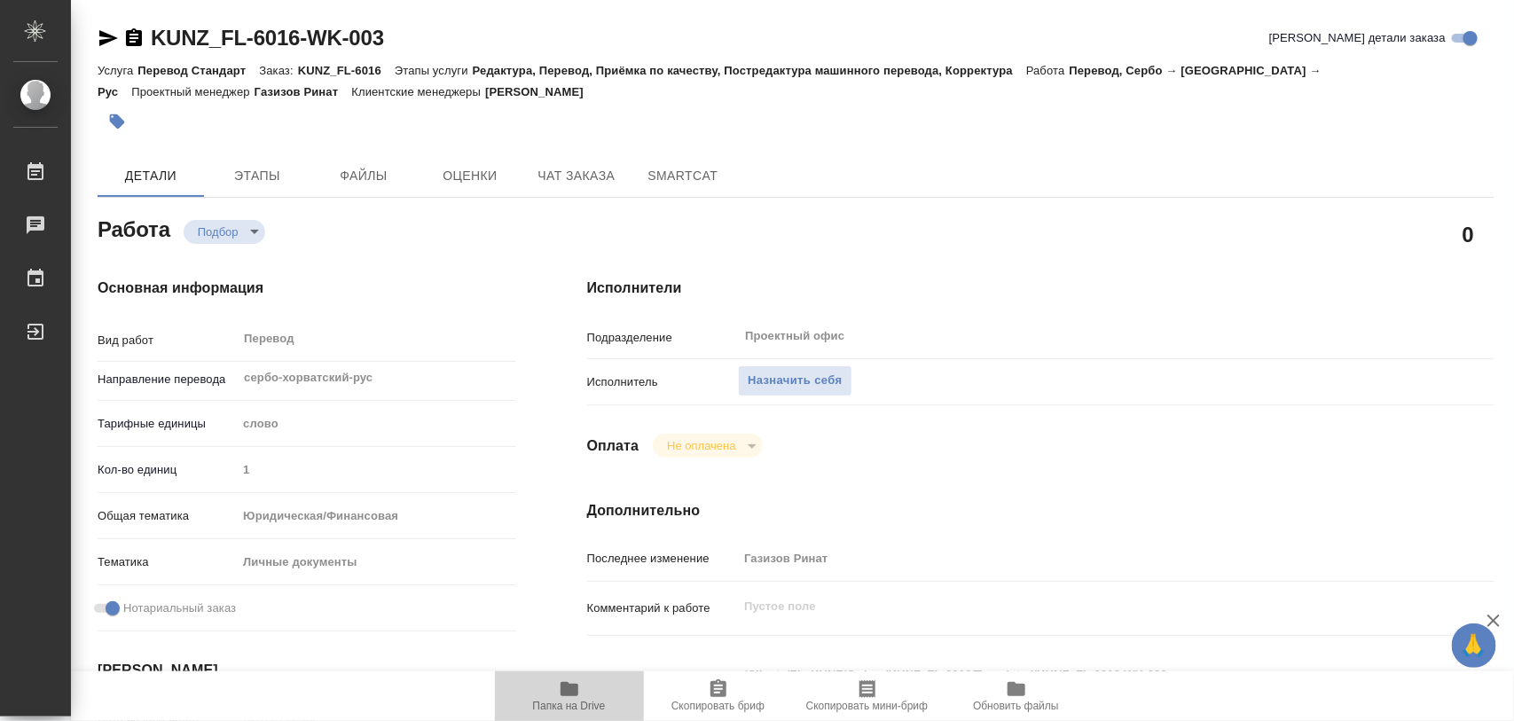
click at [562, 696] on icon "button" at bounding box center [570, 689] width 18 height 14
type textarea "x"
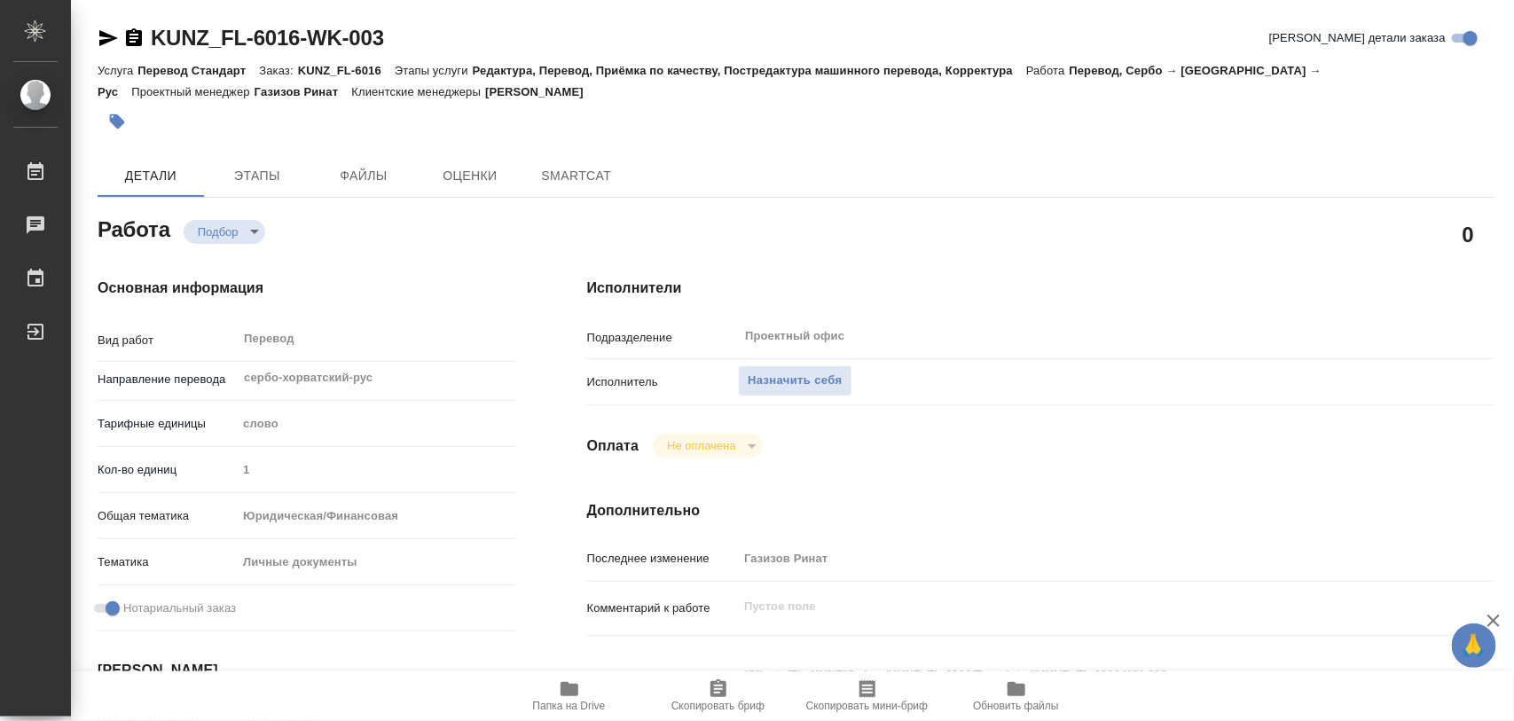
type textarea "x"
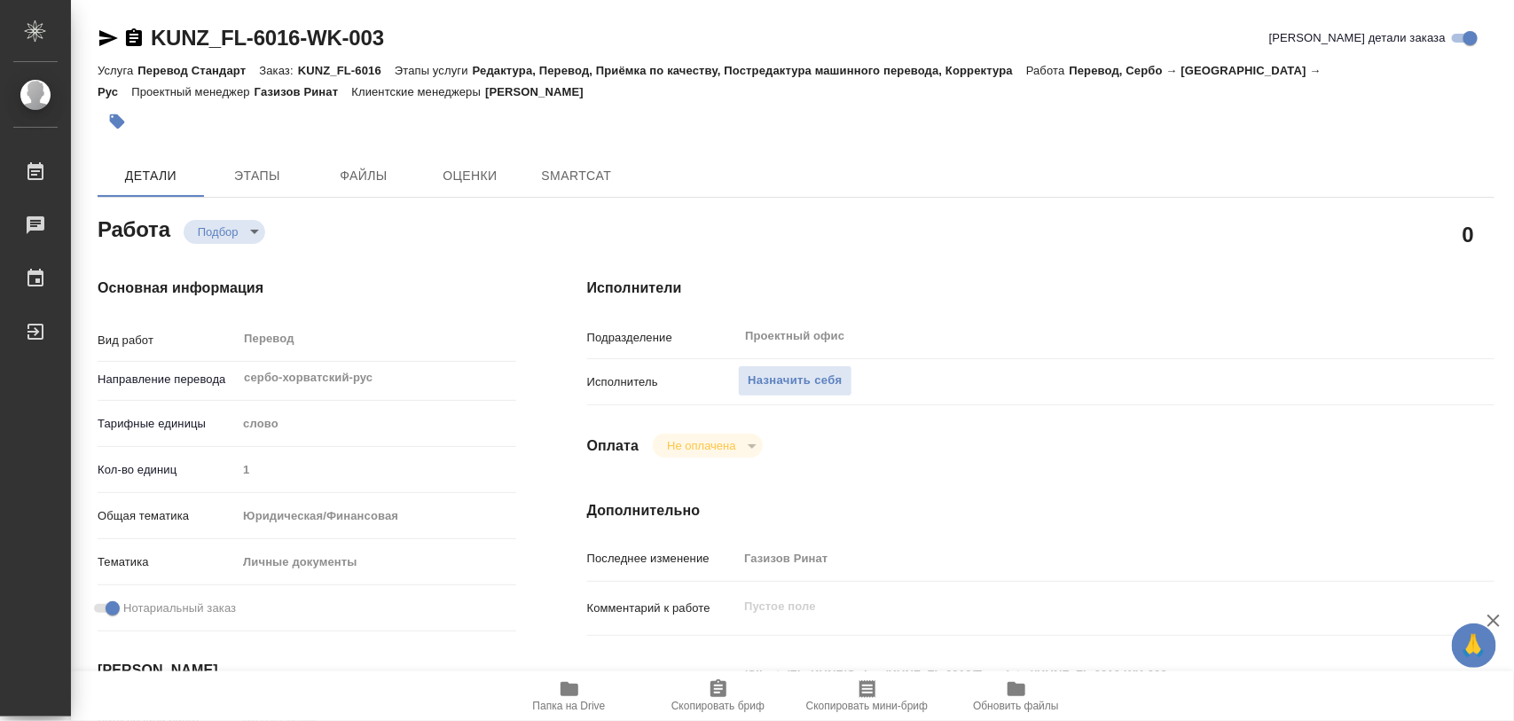
type textarea "x"
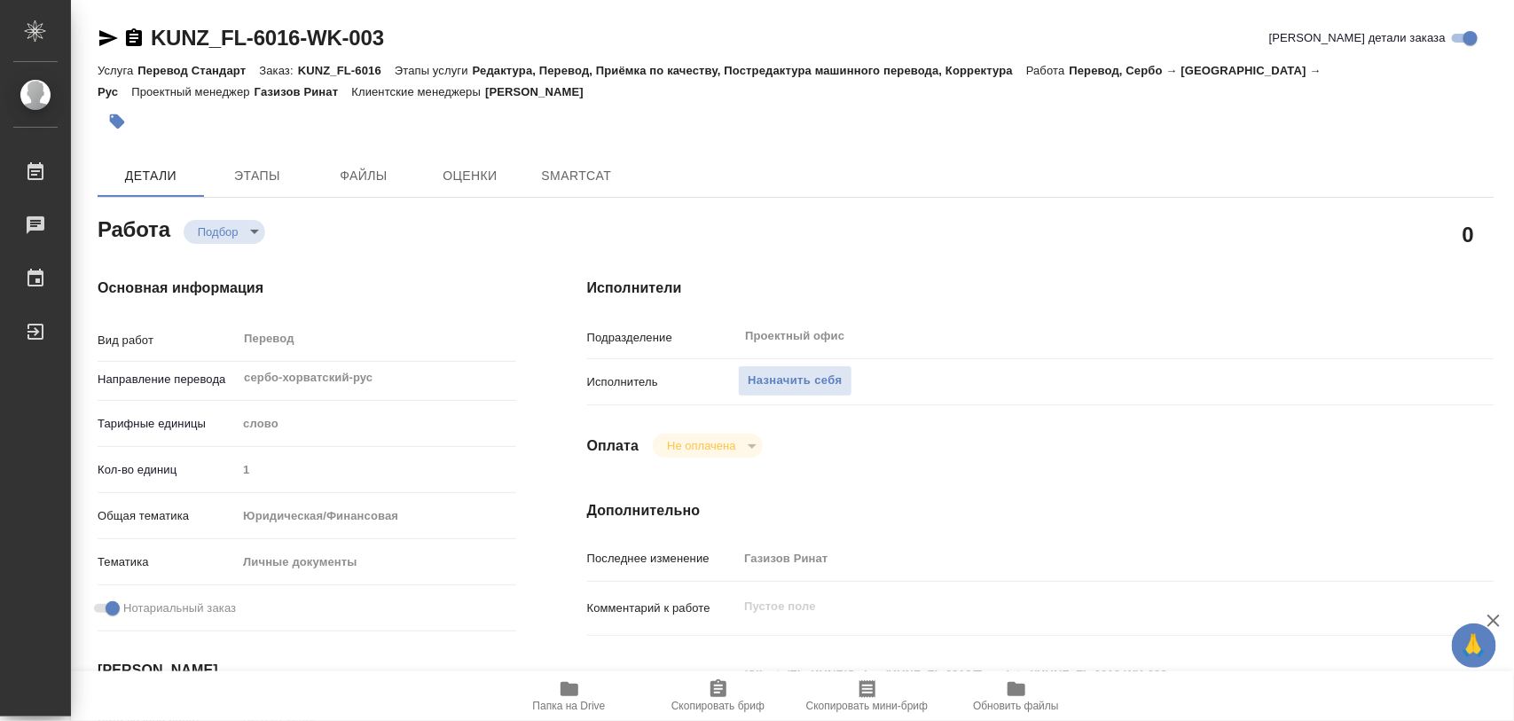
type textarea "x"
click at [570, 689] on icon "button" at bounding box center [570, 689] width 18 height 14
type textarea "x"
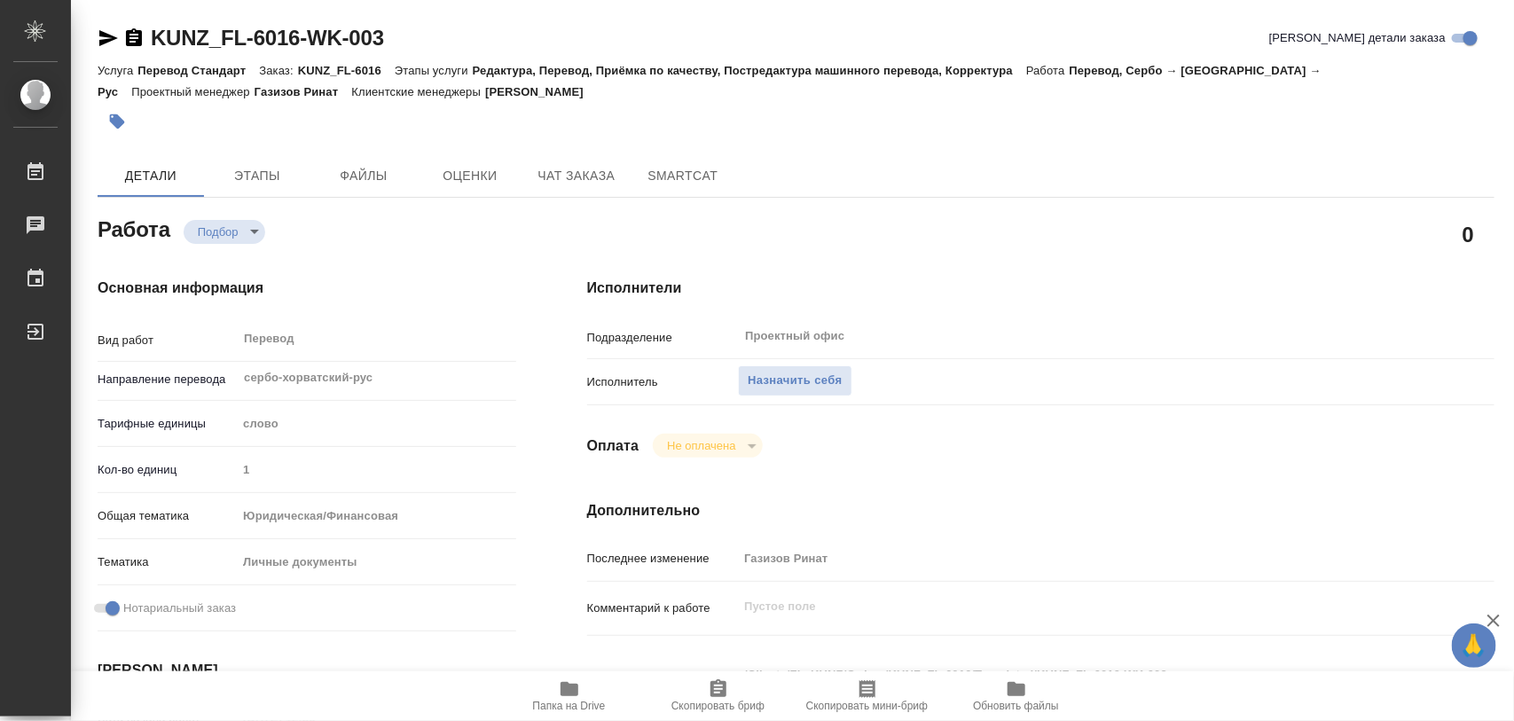
type textarea "x"
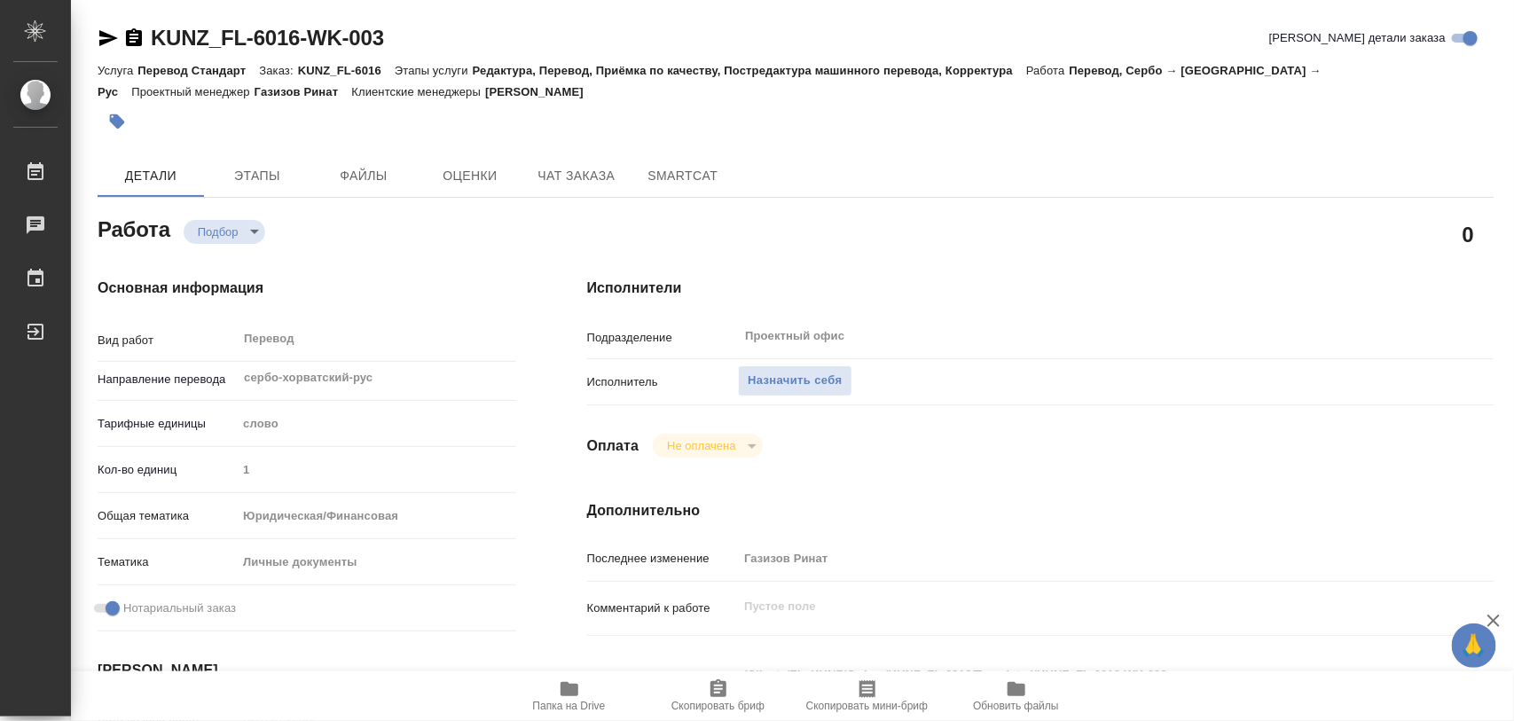
type textarea "x"
click at [799, 373] on span "Назначить себя" at bounding box center [795, 381] width 94 height 20
type textarea "x"
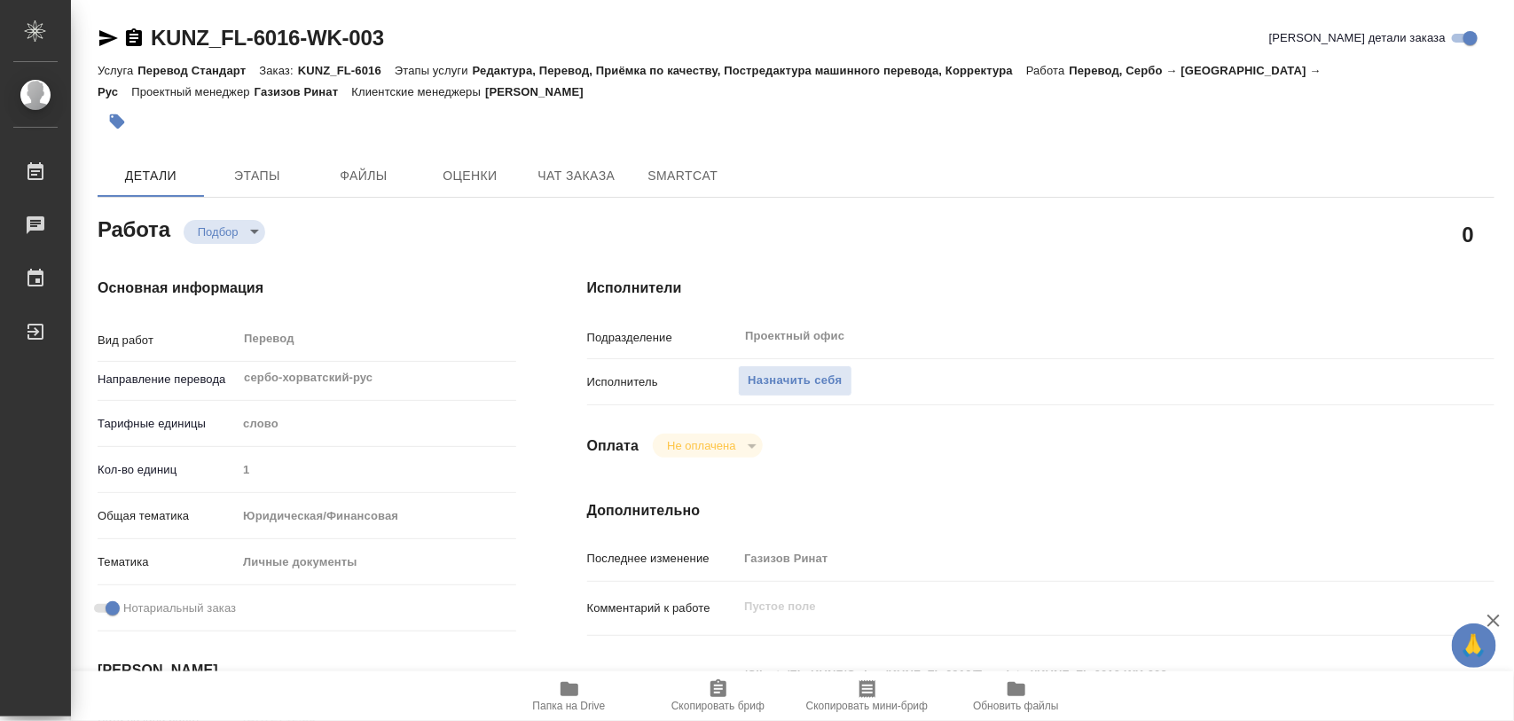
type textarea "x"
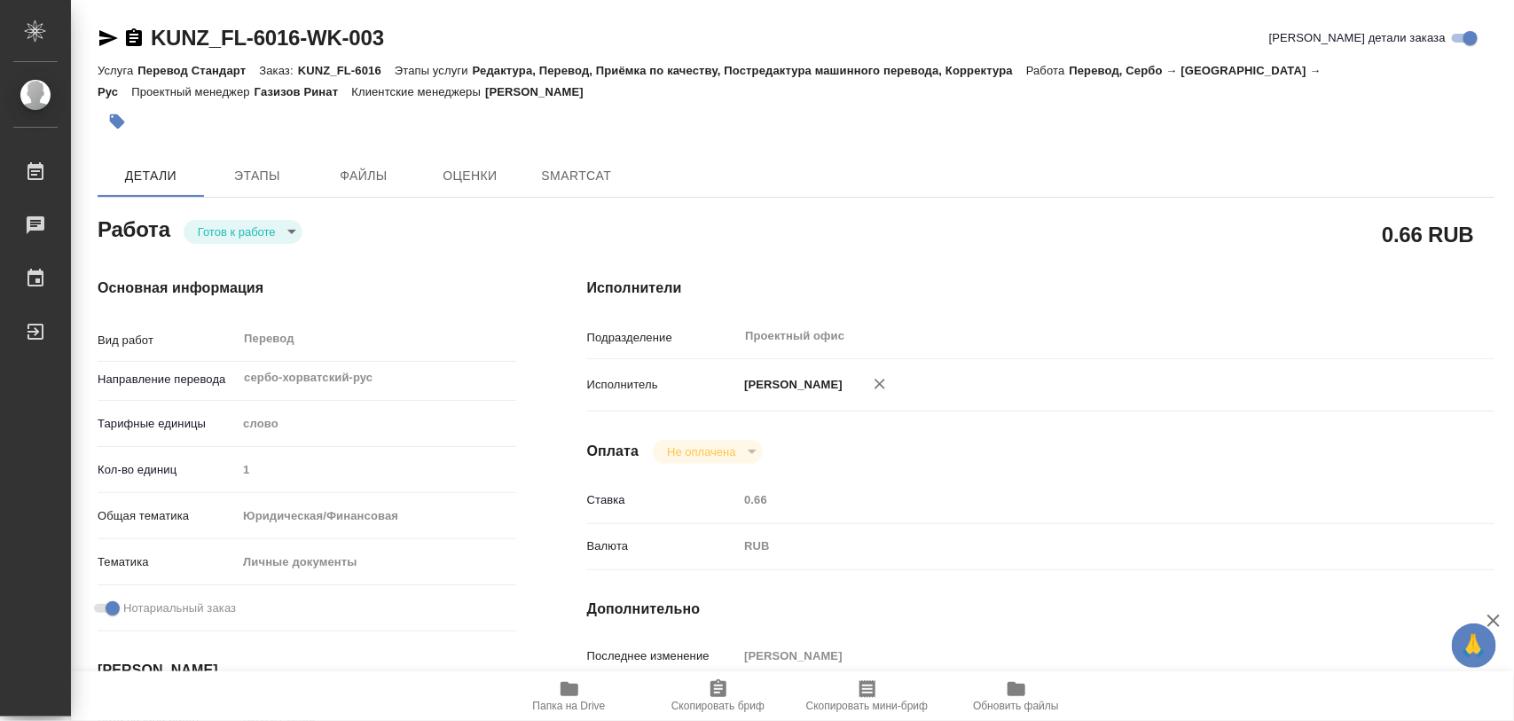
type textarea "x"
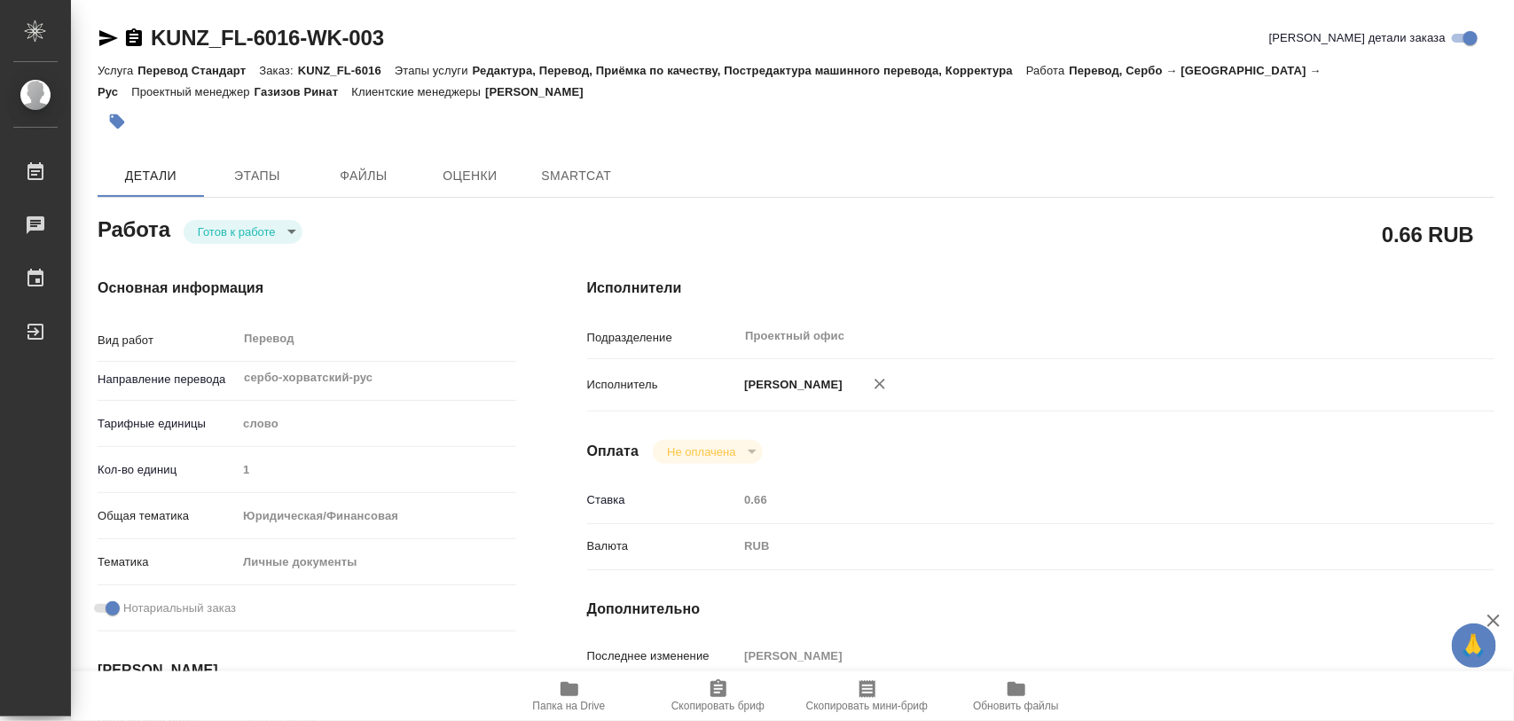
type textarea "x"
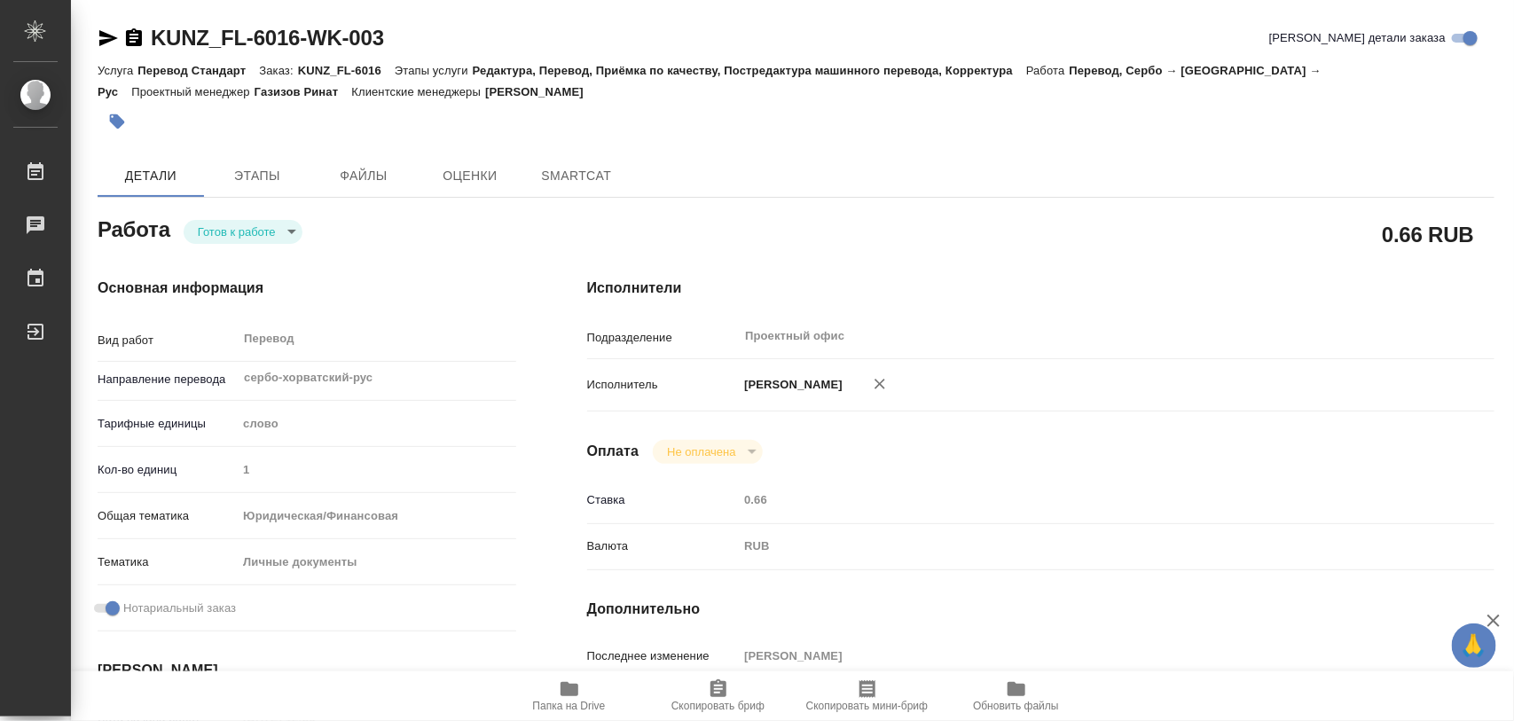
type textarea "x"
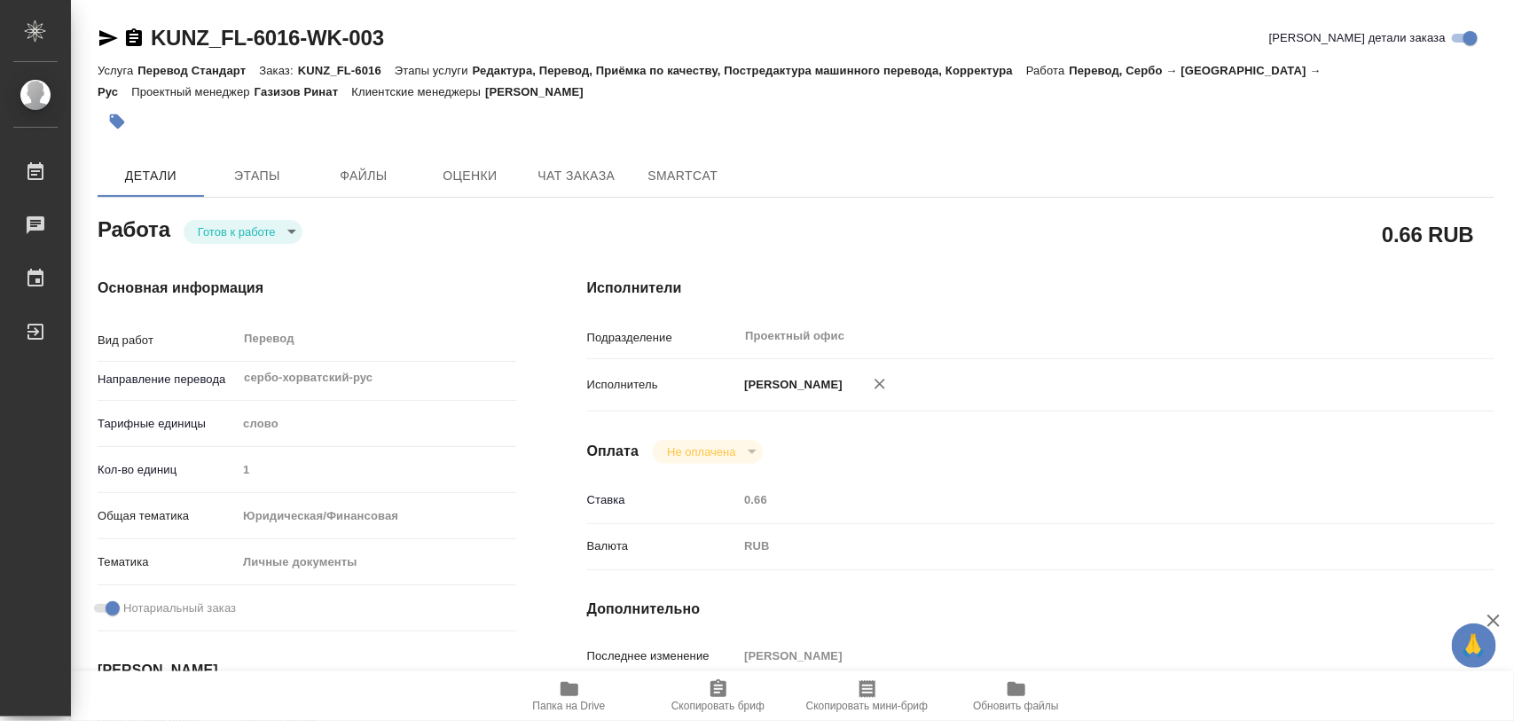
click at [293, 231] on body "🙏 .cls-1 fill:#fff; AWATERA Iglakov Maksim Работы Чаты График Выйти KUNZ_FL-601…" at bounding box center [757, 360] width 1514 height 721
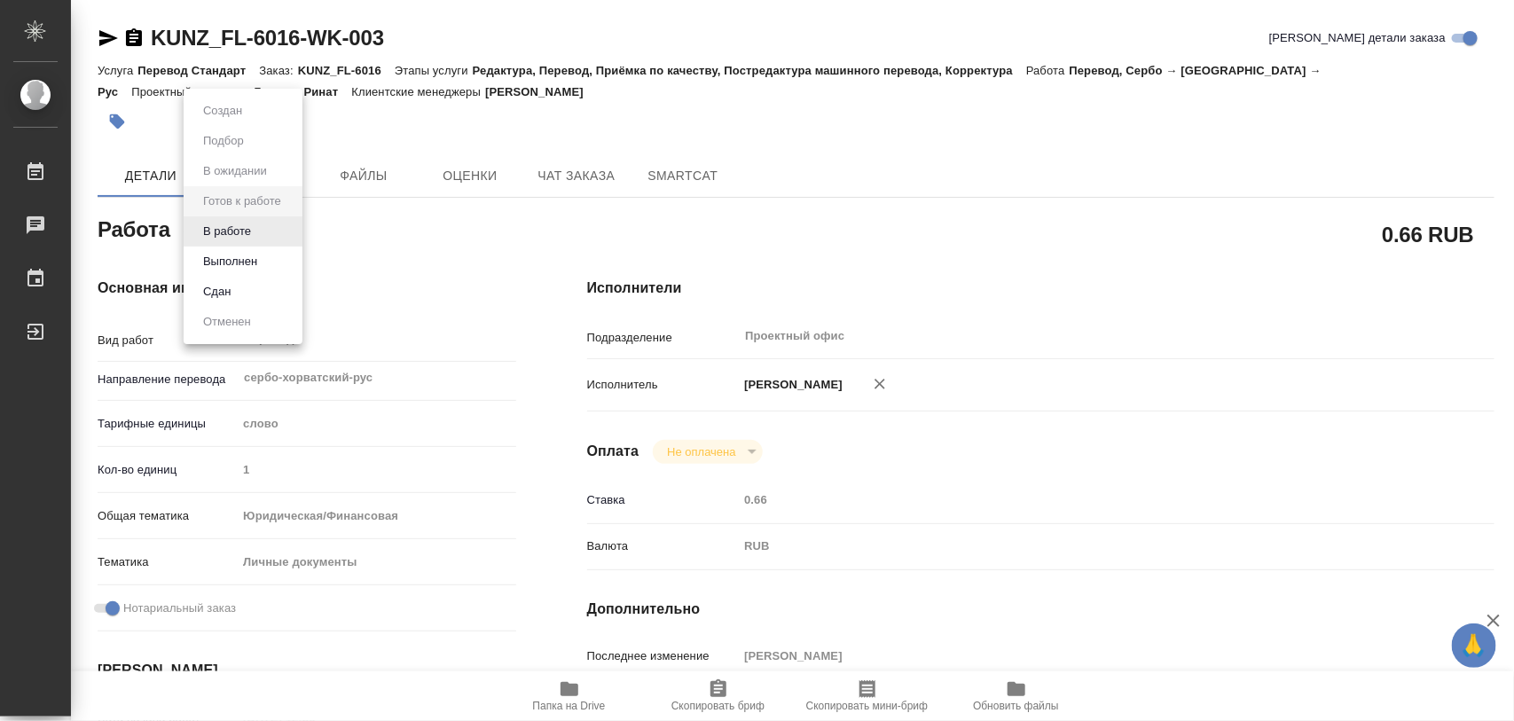
type textarea "x"
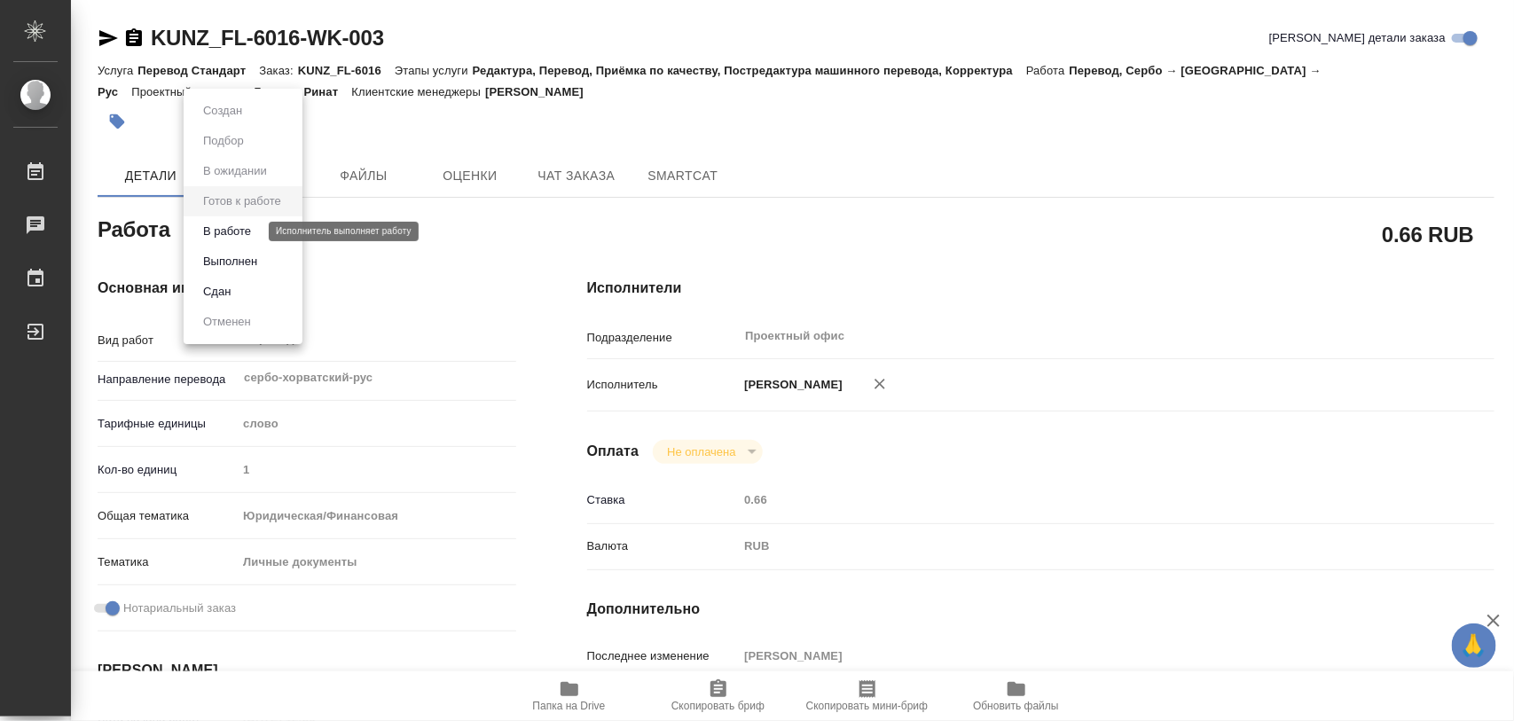
click at [254, 224] on button "В работе" at bounding box center [227, 232] width 59 height 20
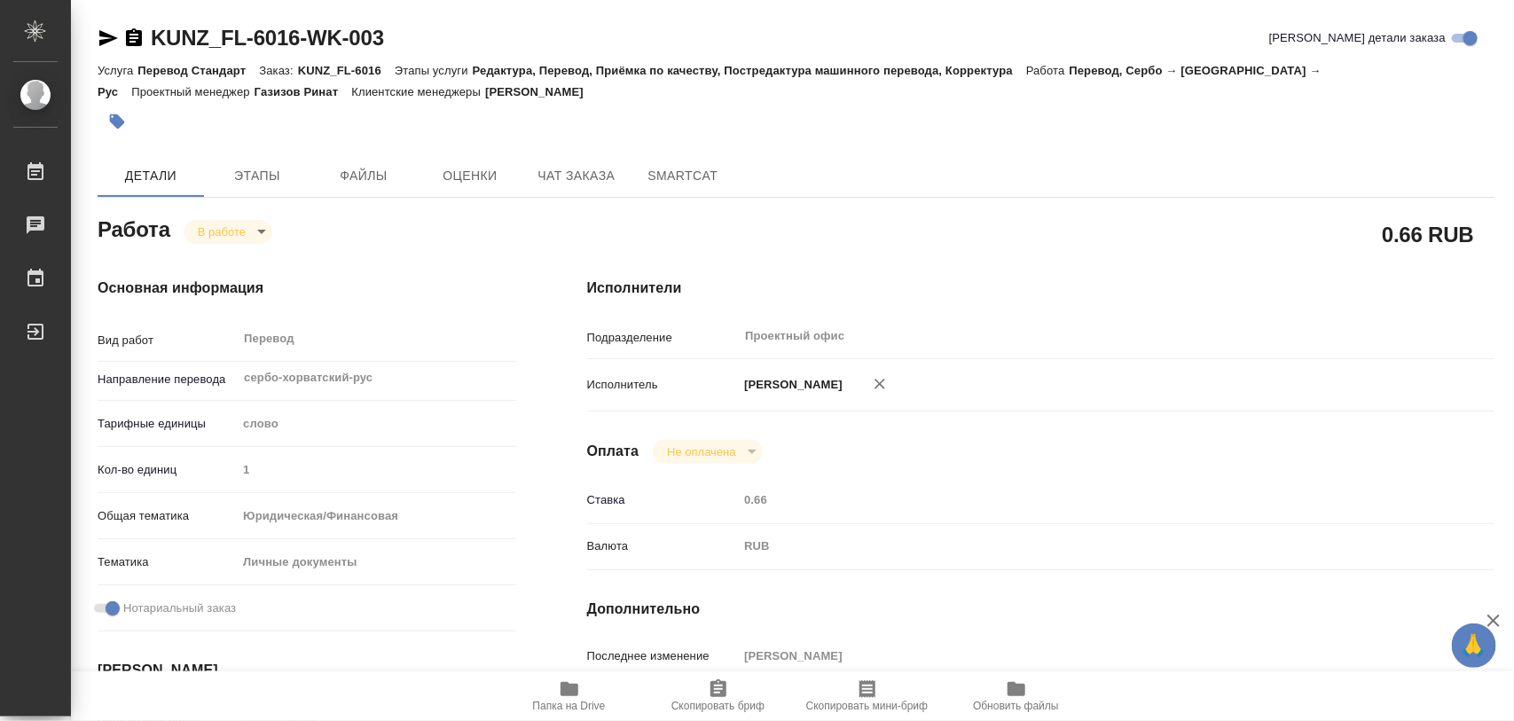
type textarea "x"
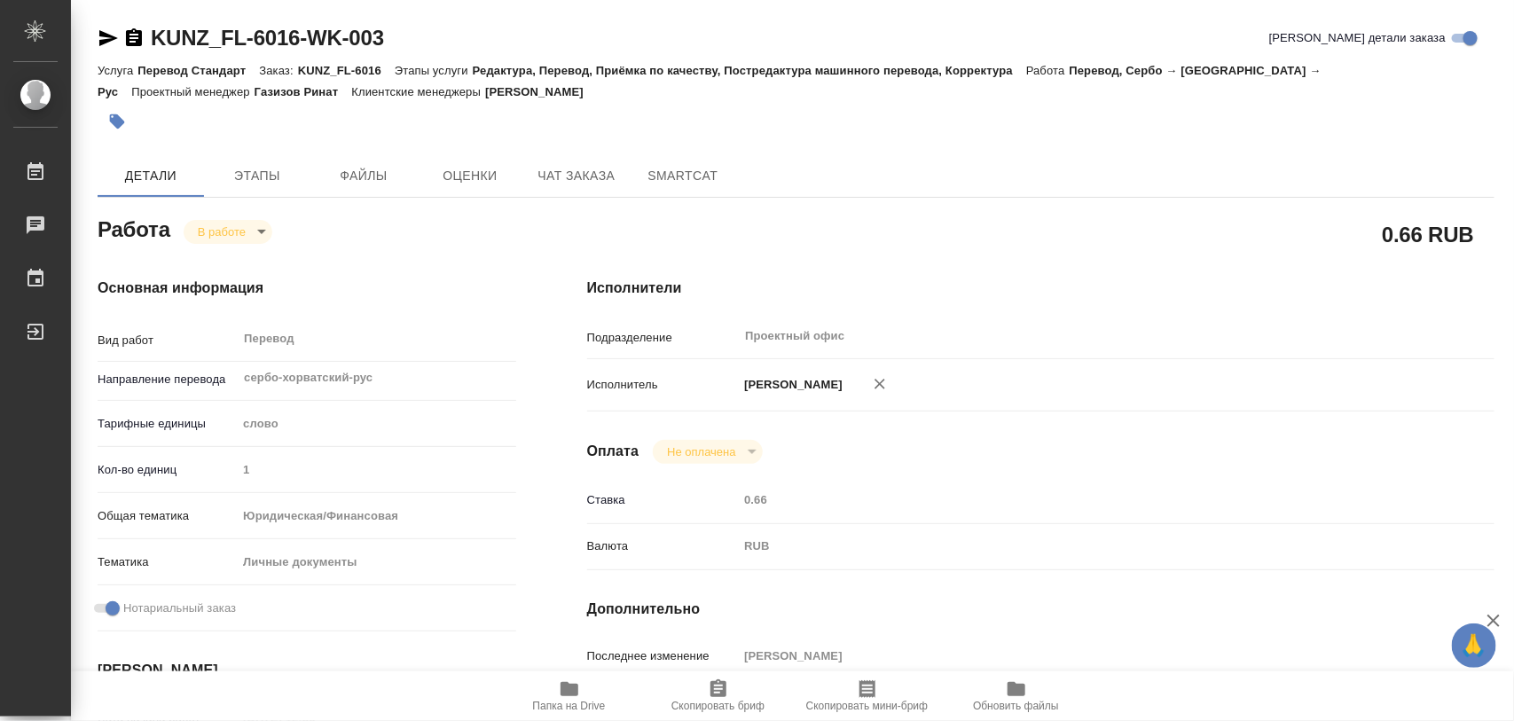
type textarea "x"
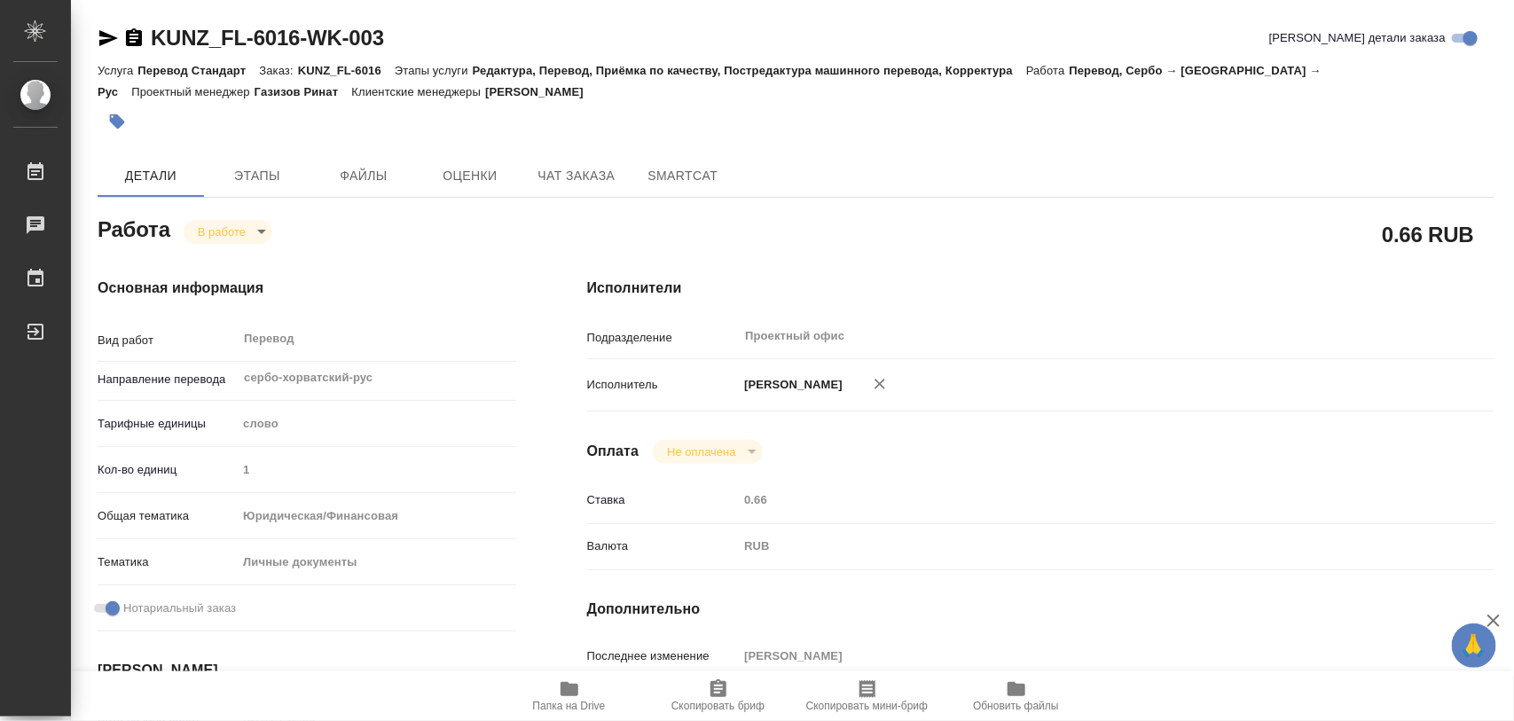
type textarea "x"
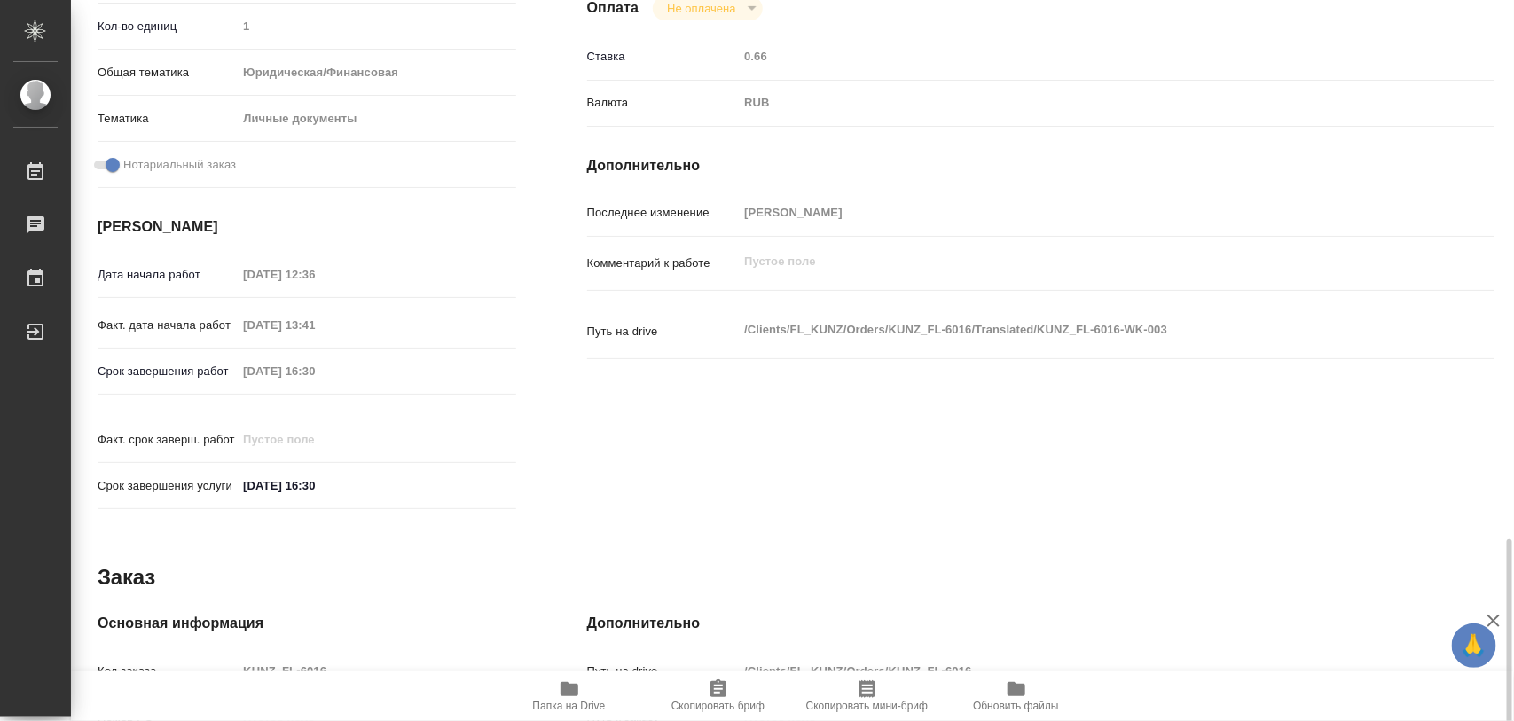
scroll to position [790, 0]
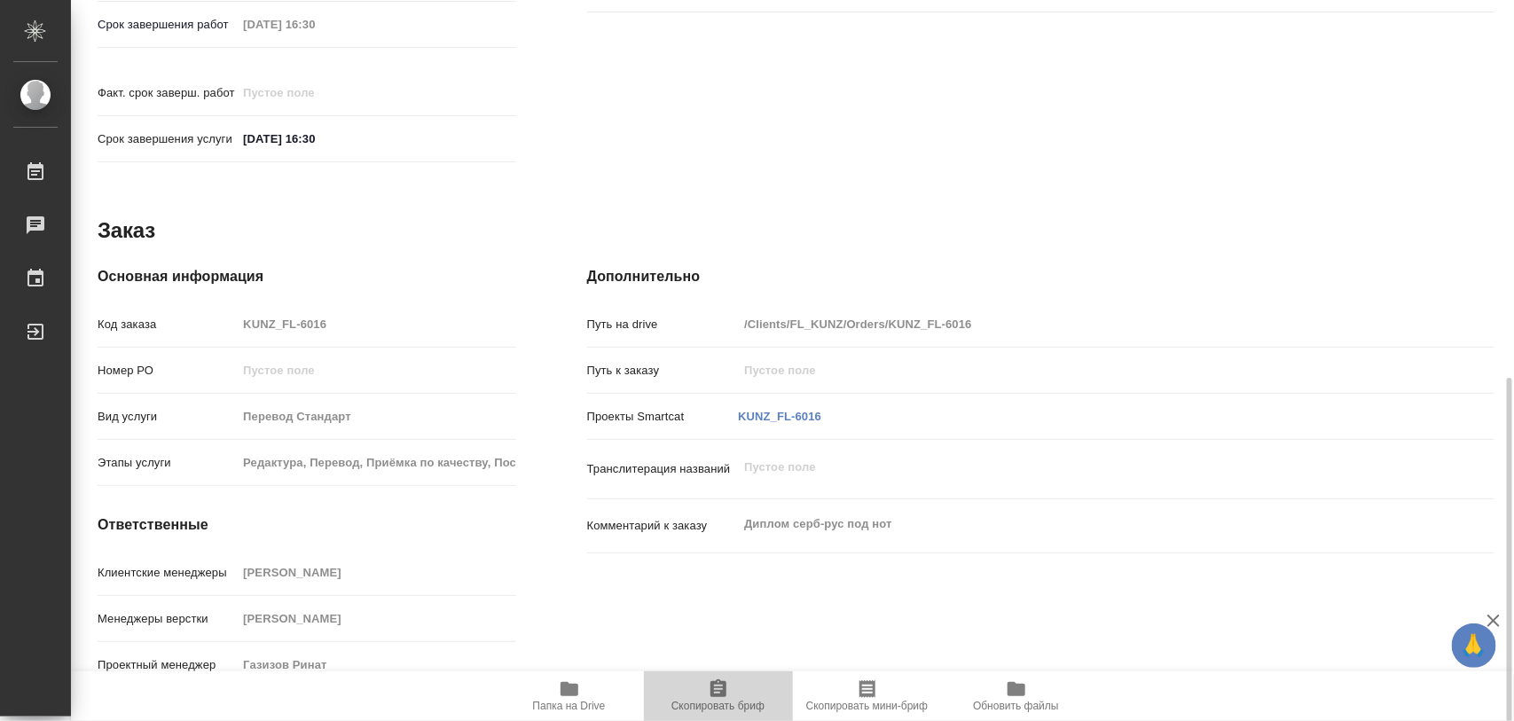
click at [723, 686] on icon "button" at bounding box center [719, 689] width 16 height 18
type textarea "x"
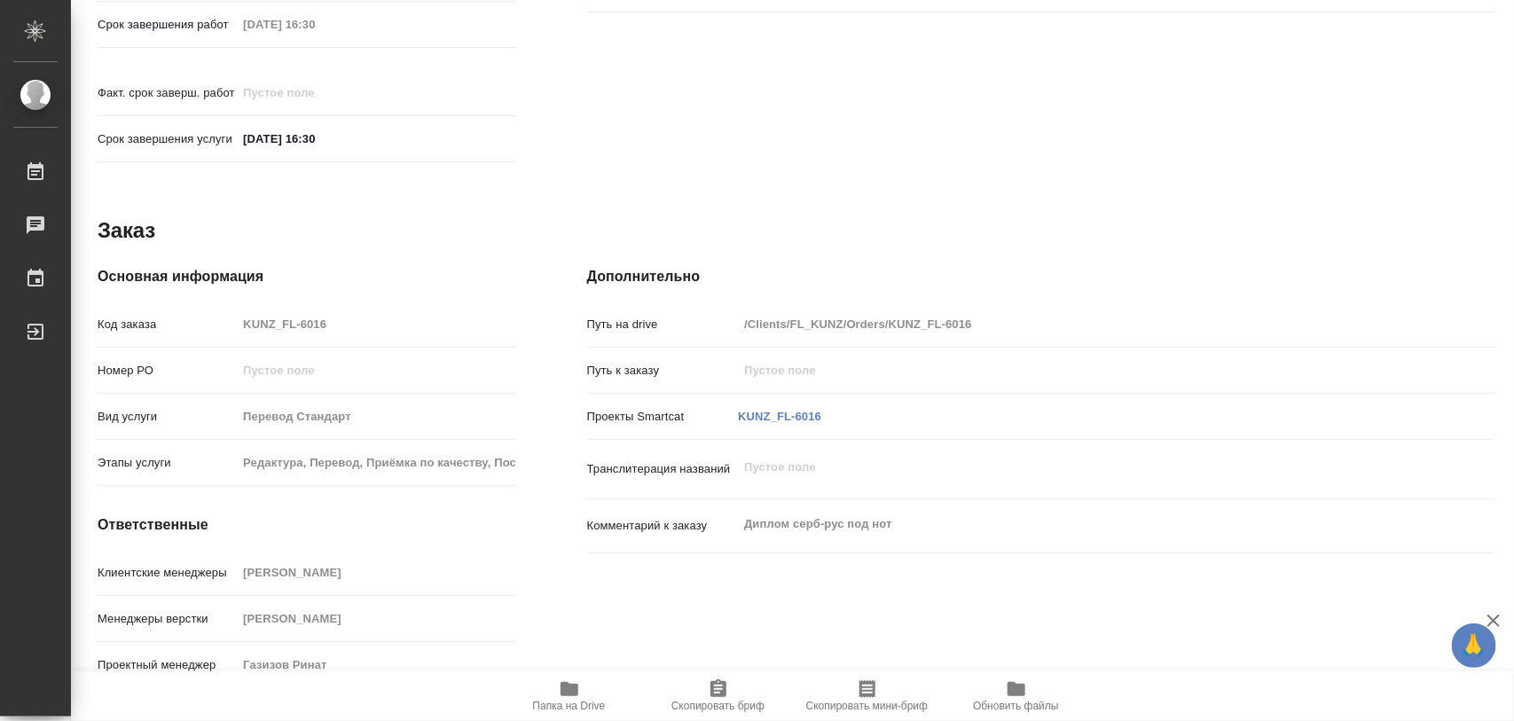
type textarea "x"
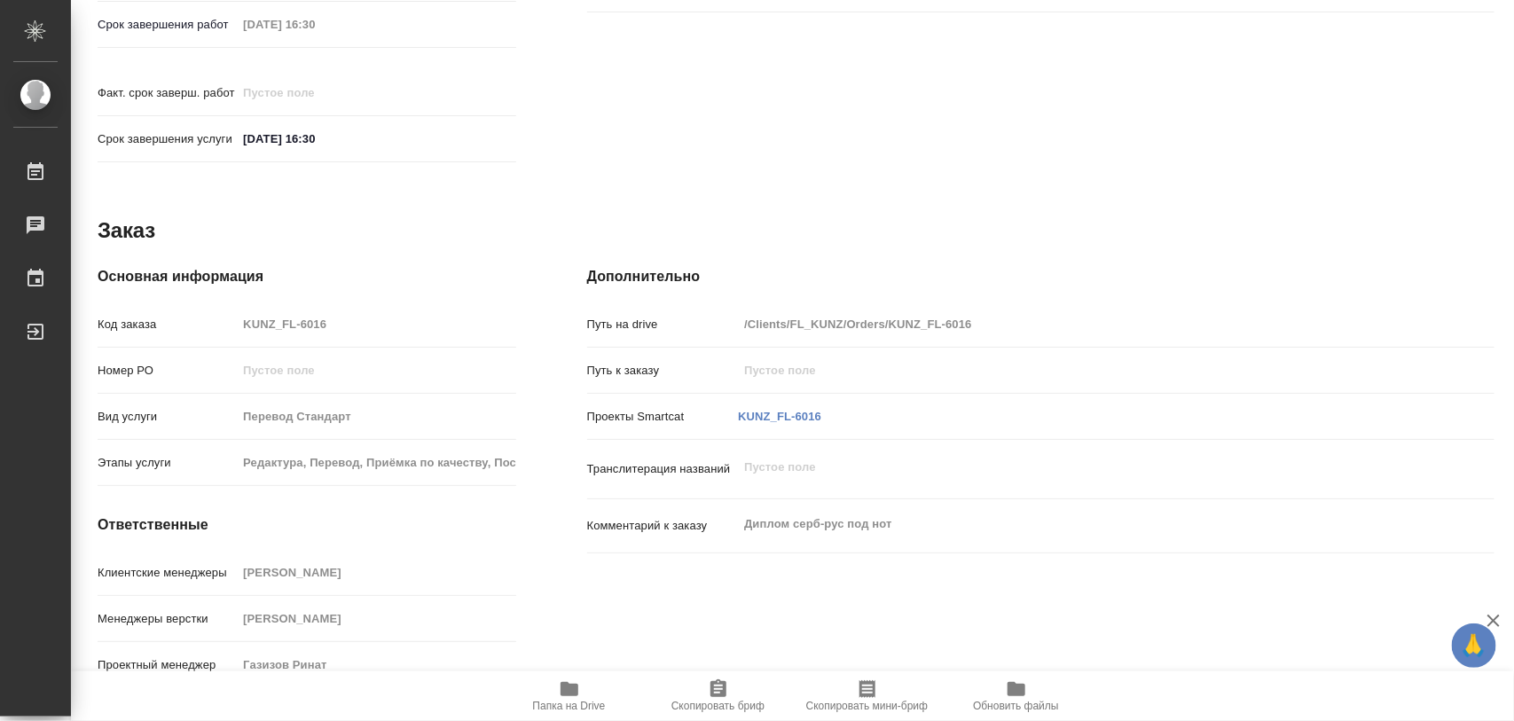
type textarea "x"
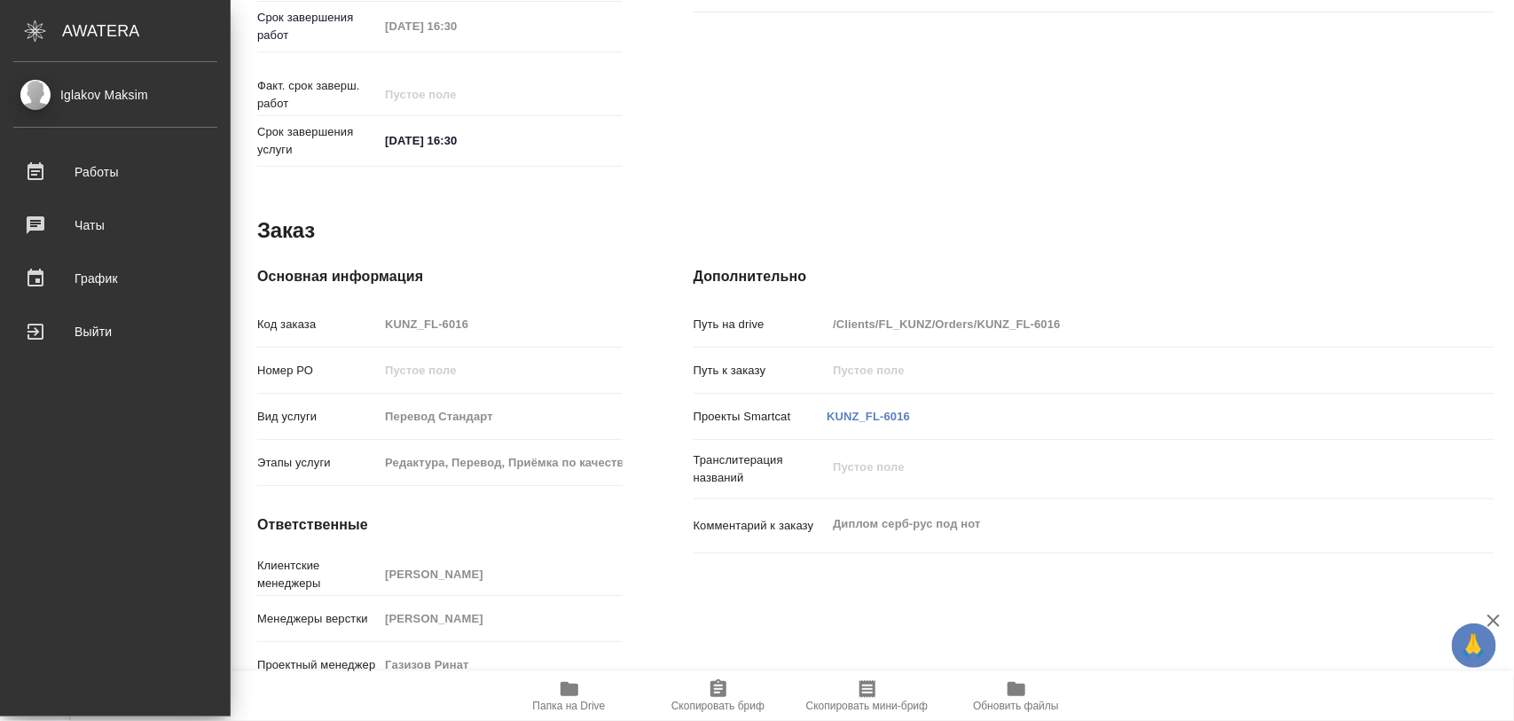
type textarea "x"
